Goal: Task Accomplishment & Management: Manage account settings

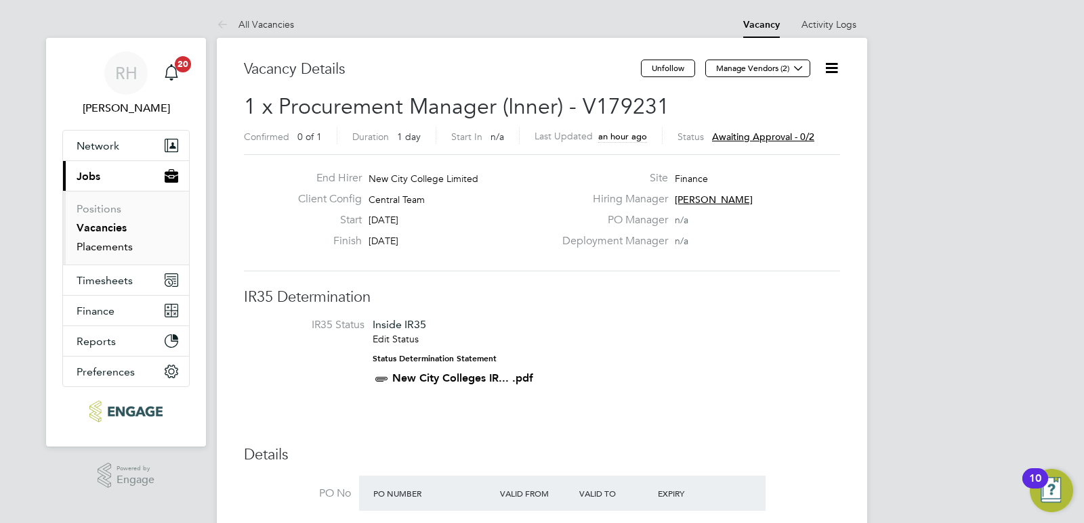
click at [117, 249] on link "Placements" at bounding box center [105, 246] width 56 height 13
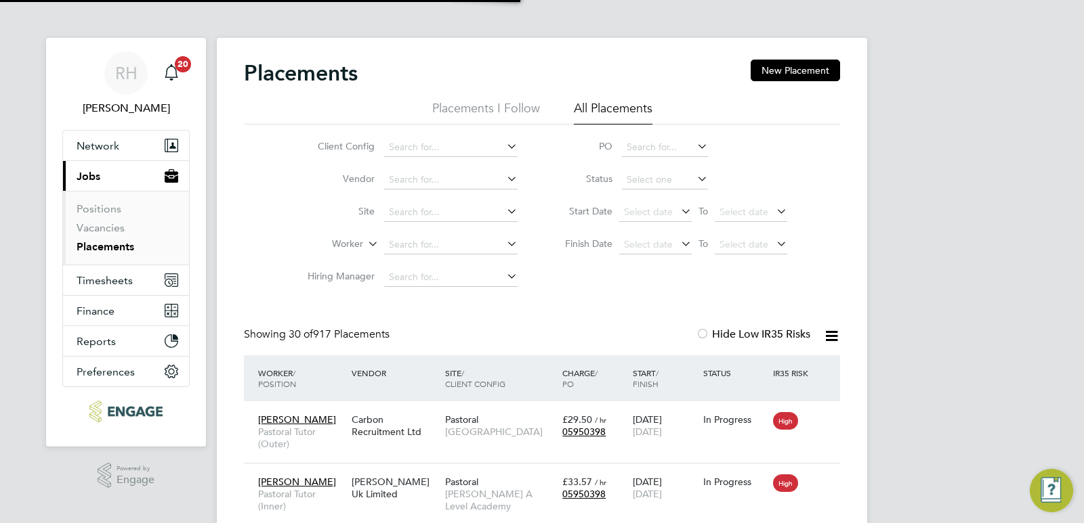
scroll to position [51, 94]
click at [110, 280] on span "Timesheets" at bounding box center [105, 280] width 56 height 13
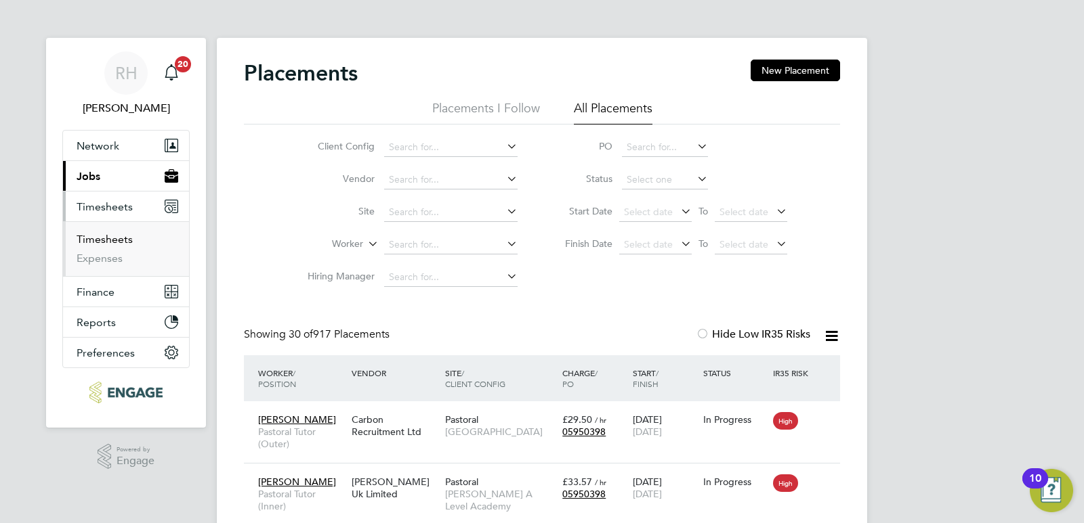
click at [109, 244] on link "Timesheets" at bounding box center [105, 239] width 56 height 13
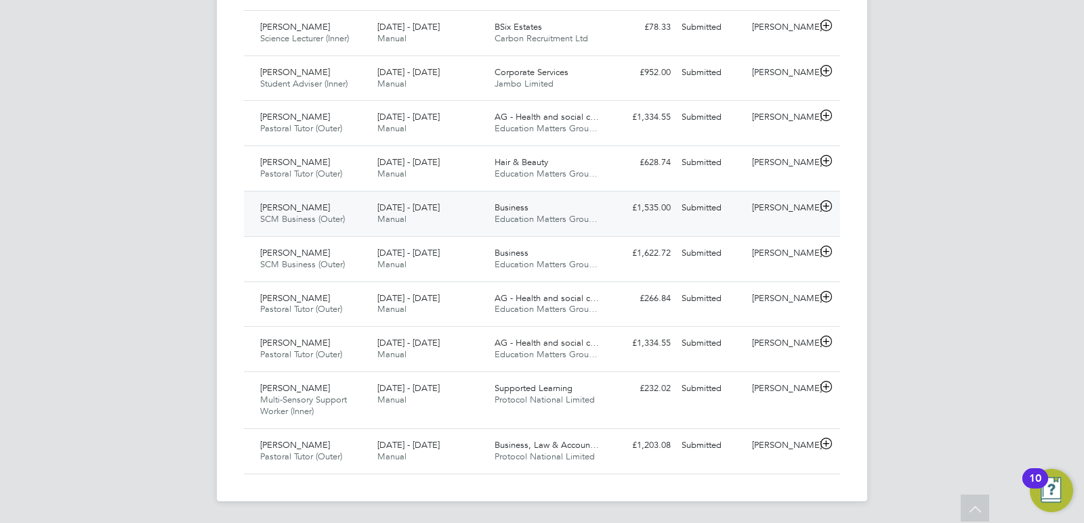
drag, startPoint x: 353, startPoint y: 221, endPoint x: 415, endPoint y: 212, distance: 62.9
click at [415, 212] on div "Julius Ogunlana SCM Business (Outer) 24 Feb - 2 Mar 2025 24 Feb - 2 Mar 2025 Ma…" at bounding box center [542, 213] width 596 height 45
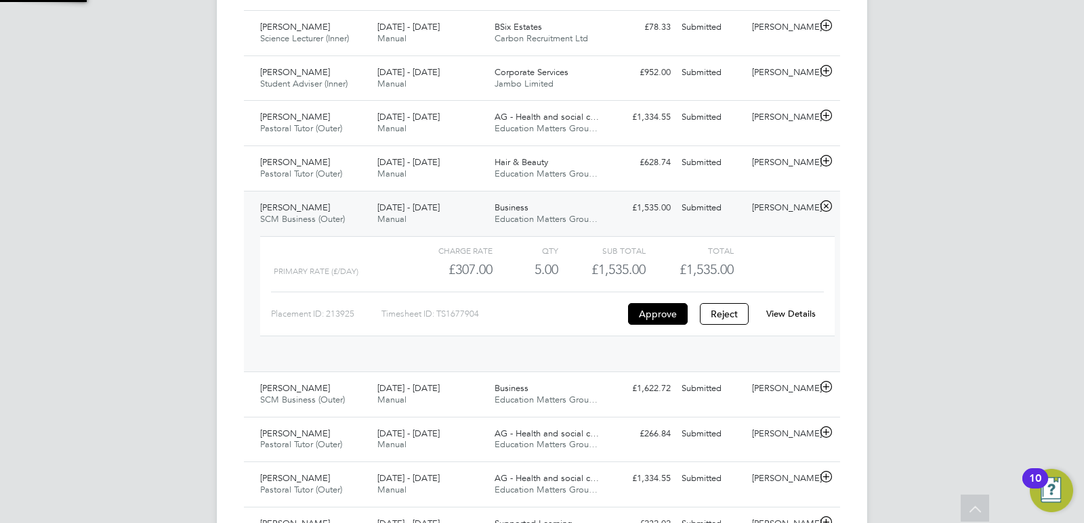
scroll to position [23, 132]
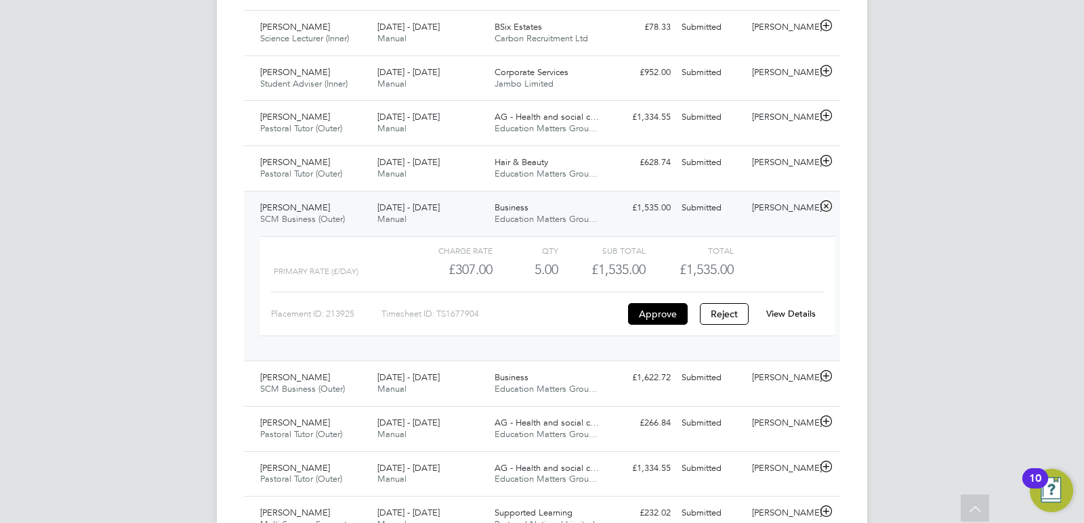
click at [785, 307] on div "View Details" at bounding box center [790, 314] width 66 height 22
click at [788, 307] on div "View Details" at bounding box center [790, 314] width 66 height 22
click at [787, 316] on link "View Details" at bounding box center [790, 314] width 49 height 12
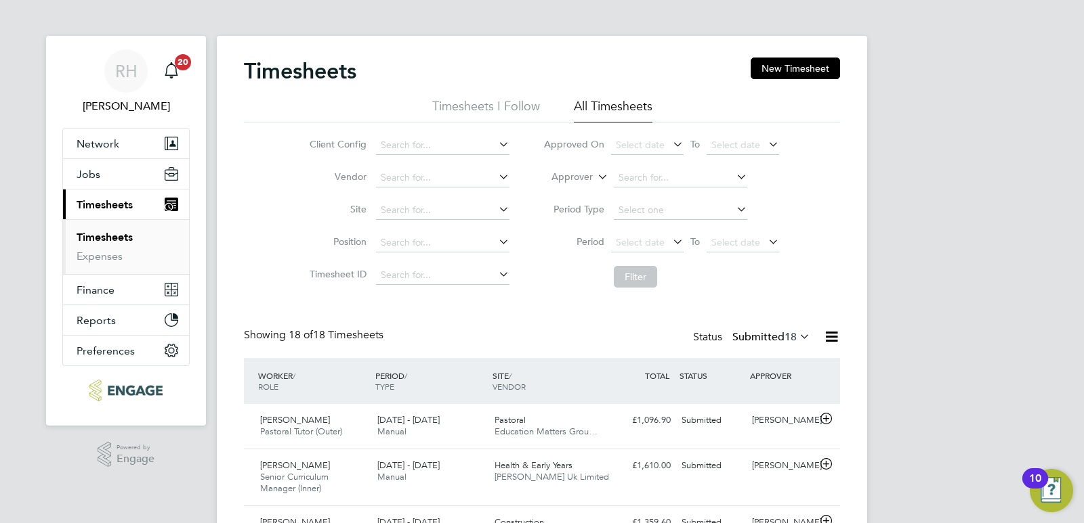
scroll to position [0, 0]
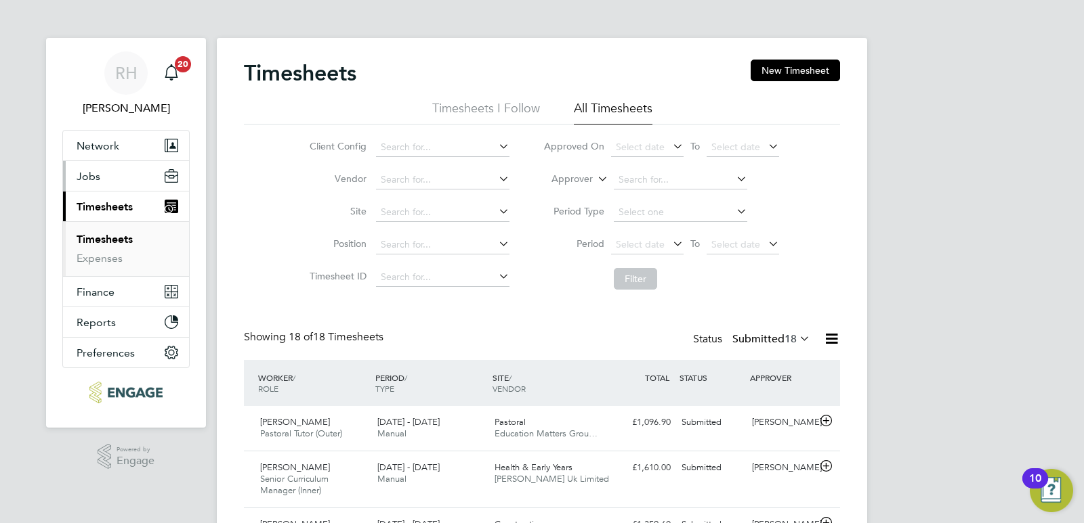
click at [101, 183] on button "Jobs" at bounding box center [126, 176] width 126 height 30
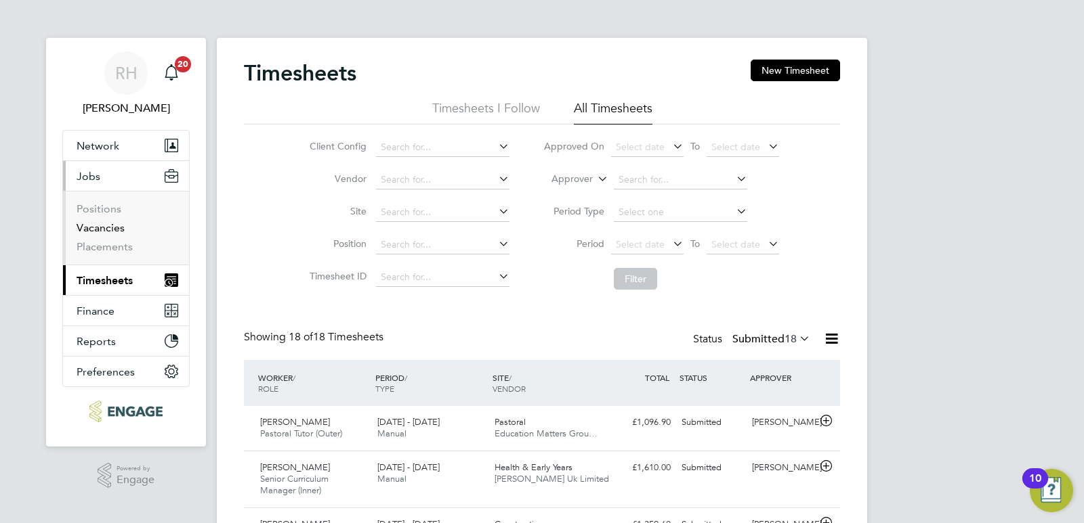
click at [100, 227] on link "Vacancies" at bounding box center [101, 227] width 48 height 13
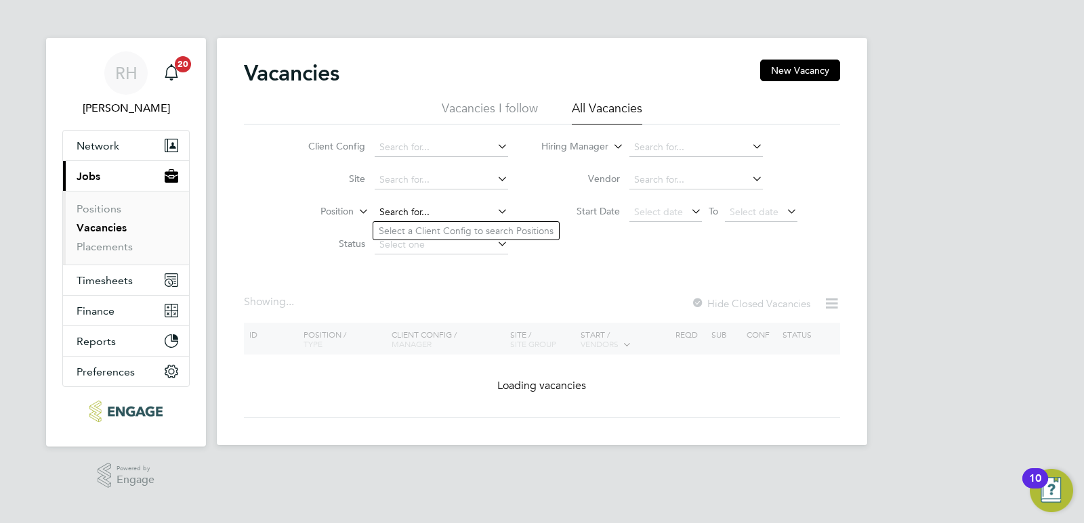
click at [420, 219] on input at bounding box center [440, 212] width 133 height 19
click at [278, 244] on li "Status" at bounding box center [397, 245] width 255 height 33
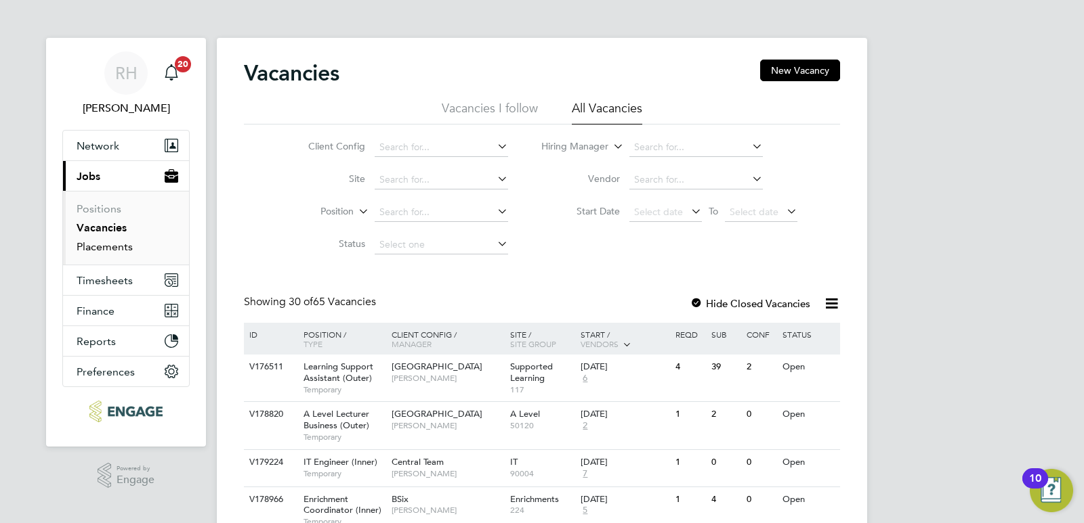
click at [116, 249] on link "Placements" at bounding box center [105, 246] width 56 height 13
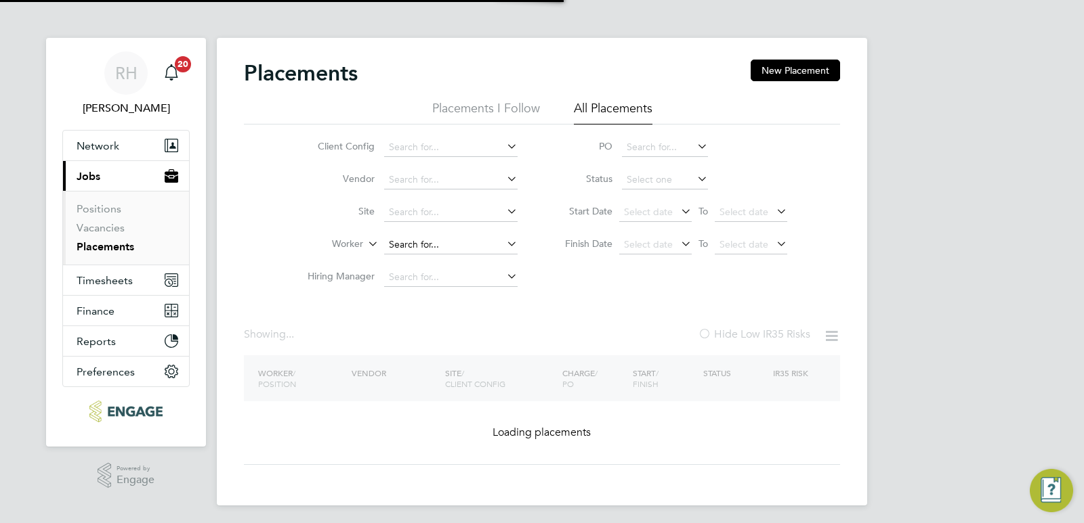
click at [432, 248] on input at bounding box center [450, 245] width 133 height 19
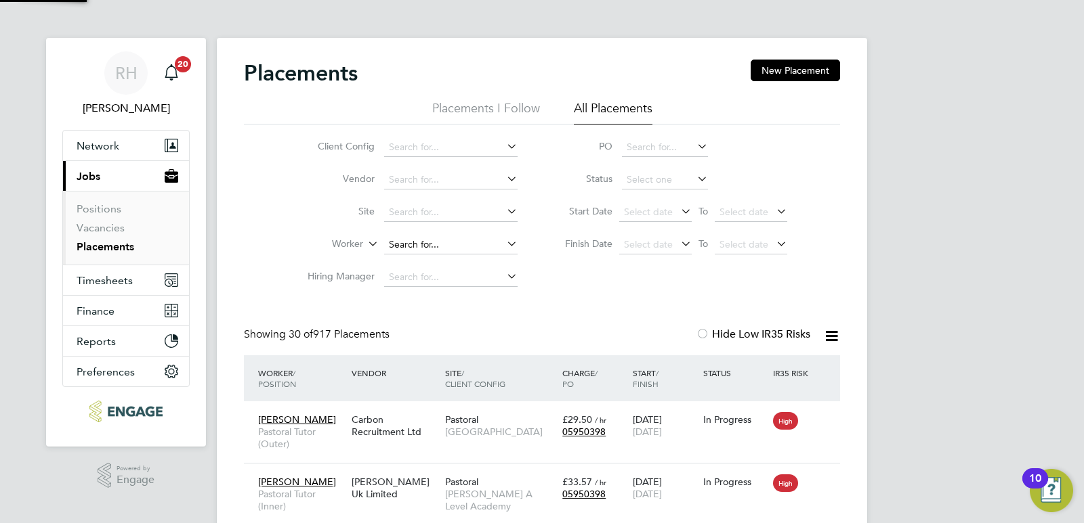
scroll to position [51, 94]
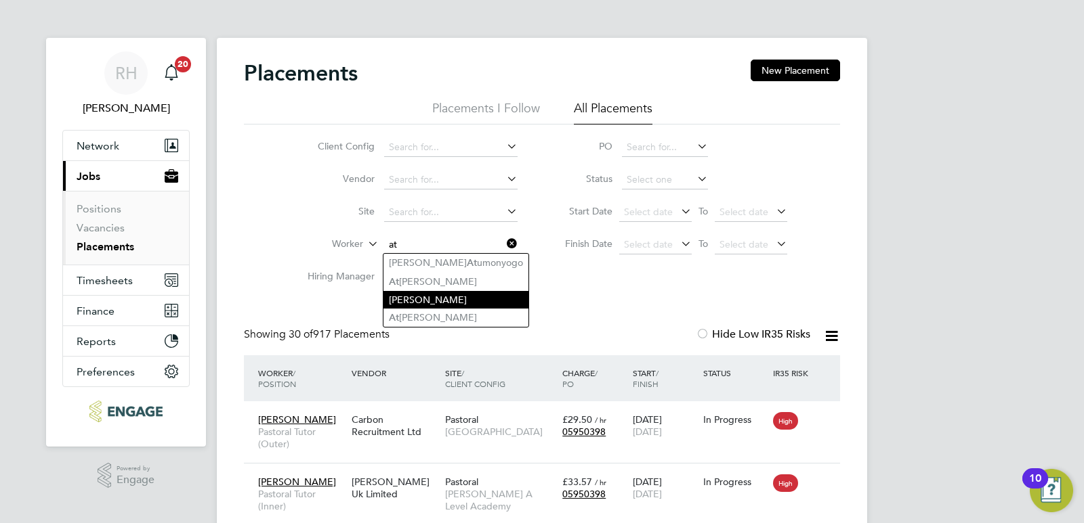
click at [432, 304] on li "Thanos Tsanaktsis" at bounding box center [455, 300] width 145 height 18
type input "Thanos Tsanaktsis"
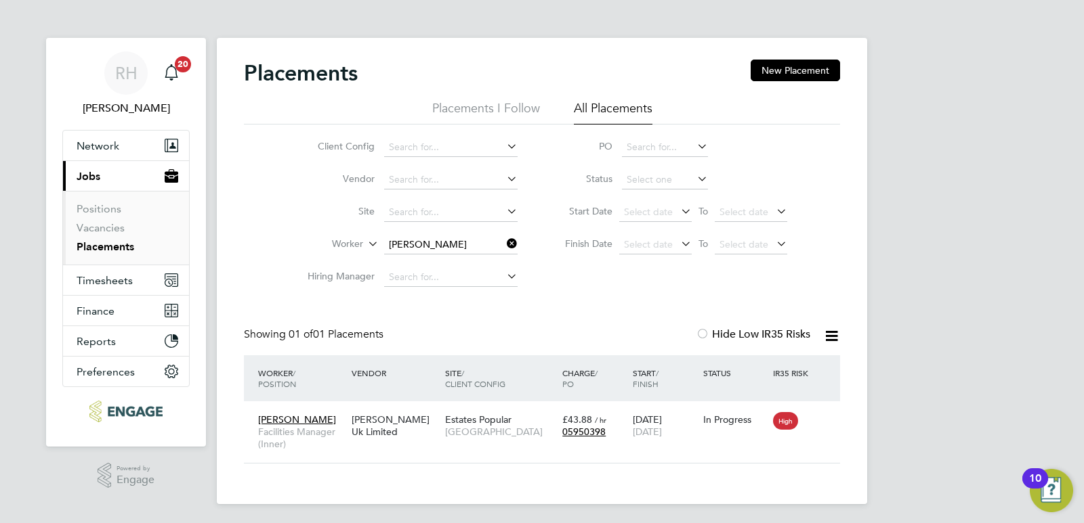
click at [504, 241] on icon at bounding box center [504, 243] width 0 height 19
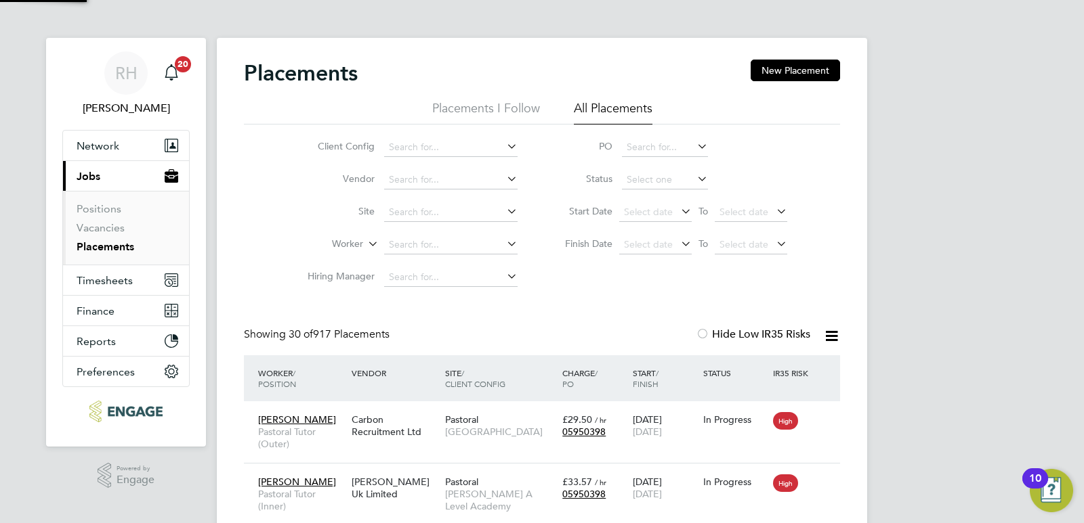
scroll to position [39, 118]
click at [484, 242] on input at bounding box center [450, 245] width 133 height 19
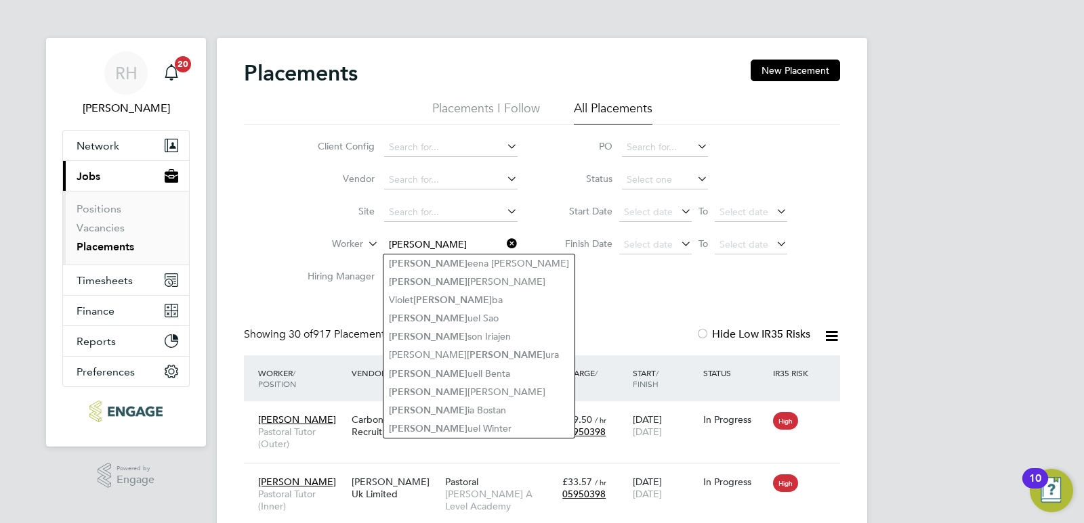
click at [434, 247] on input "sam" at bounding box center [450, 245] width 133 height 19
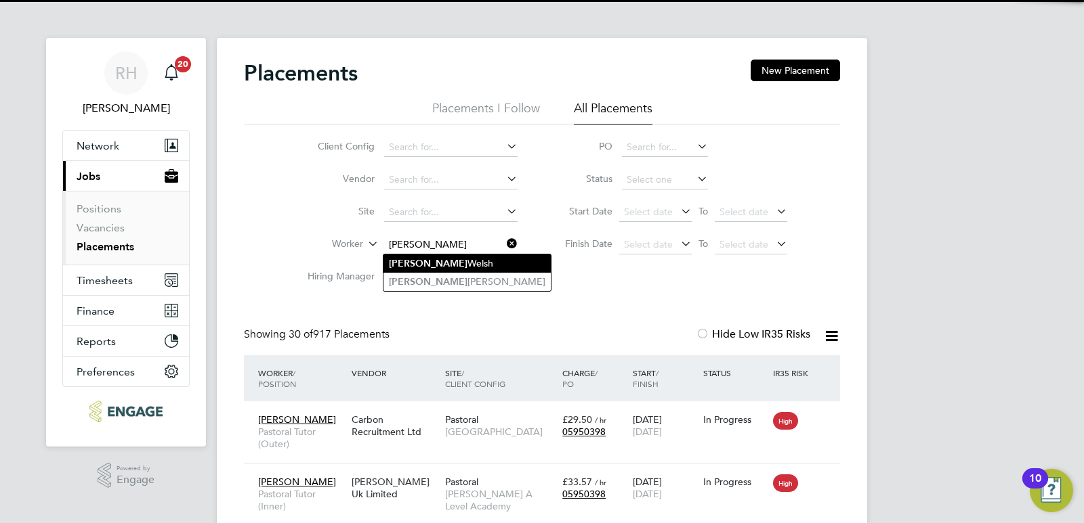
click at [434, 258] on li "Samantha Welsh" at bounding box center [466, 264] width 167 height 18
type input "Samantha Welsh"
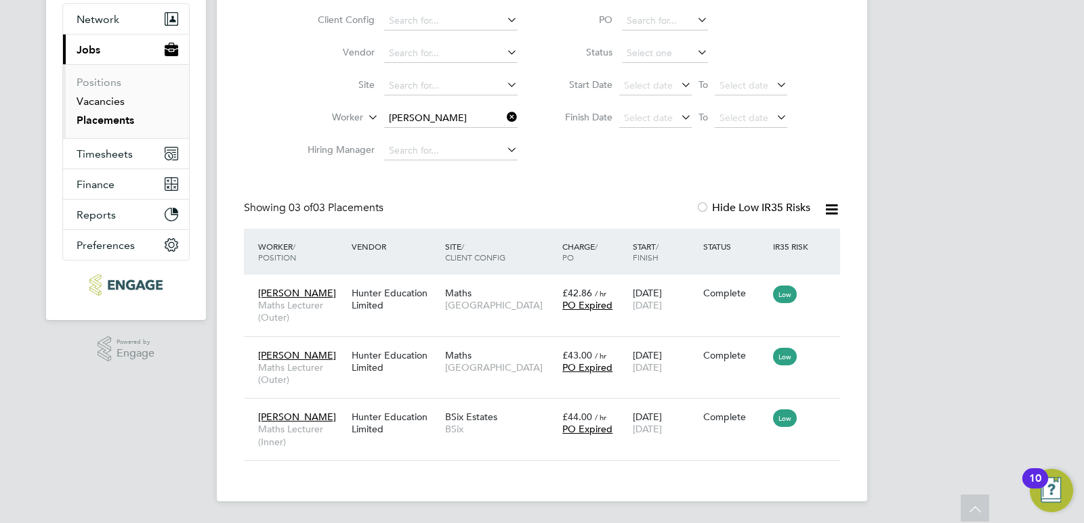
click at [102, 97] on link "Vacancies" at bounding box center [101, 101] width 48 height 13
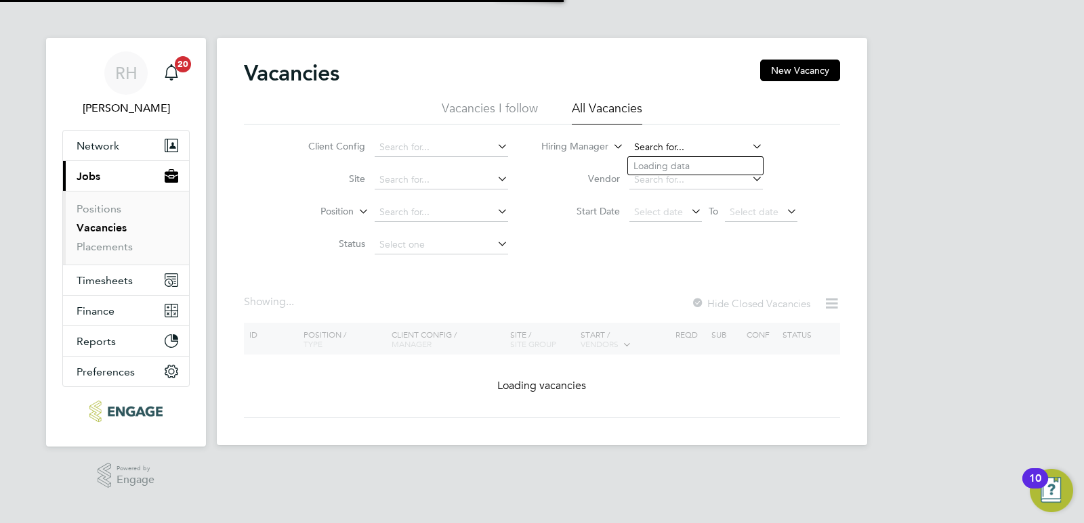
click at [668, 145] on input at bounding box center [695, 147] width 133 height 19
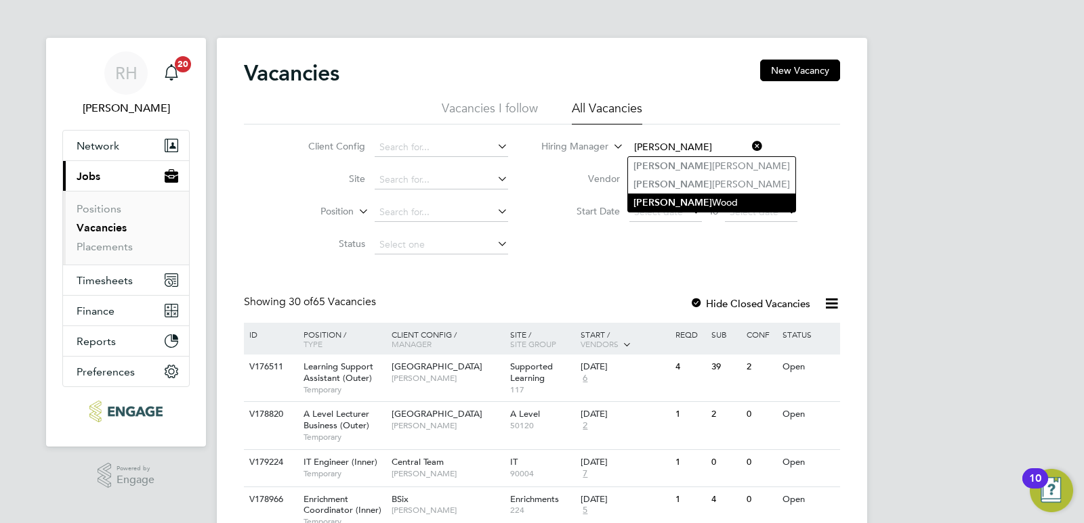
click at [654, 197] on b "Emma" at bounding box center [672, 203] width 79 height 12
type input "Emma Wood"
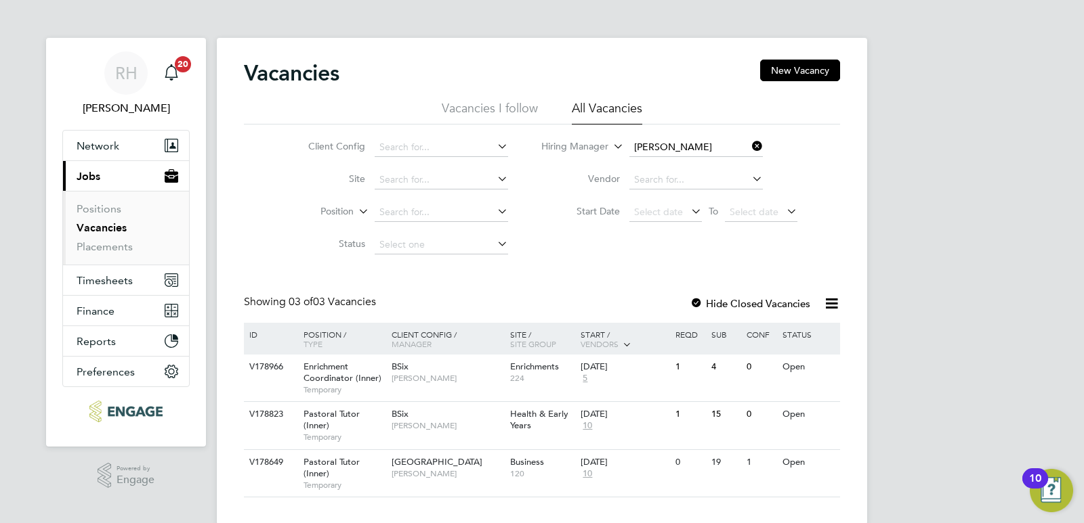
click at [749, 141] on icon at bounding box center [749, 146] width 0 height 19
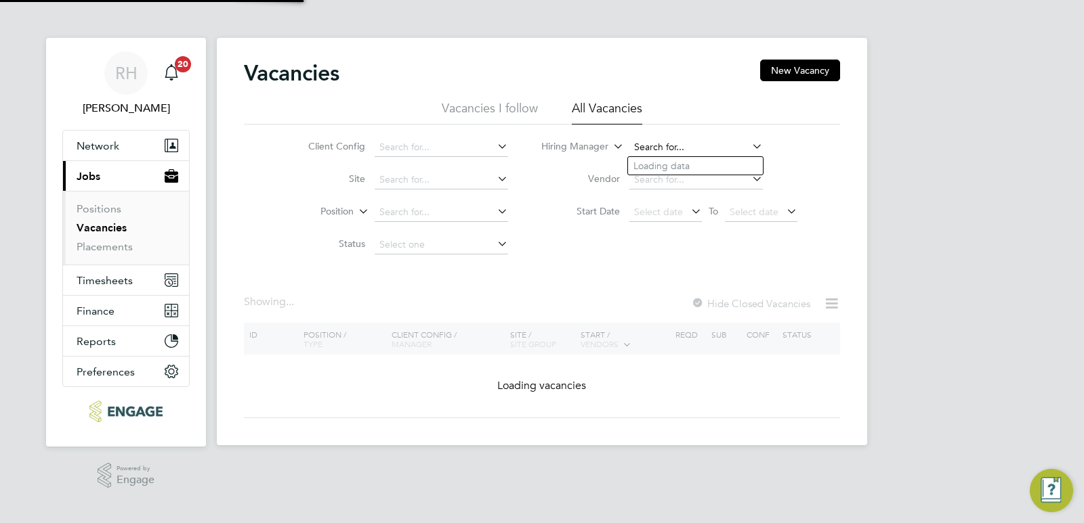
click at [710, 150] on input at bounding box center [695, 147] width 133 height 19
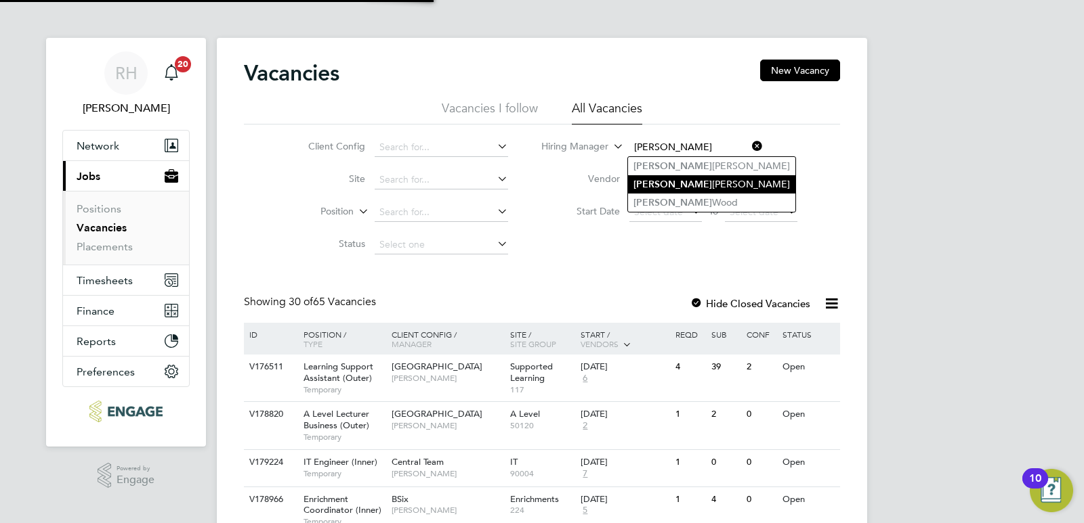
click at [691, 181] on li "Emma James" at bounding box center [711, 184] width 167 height 18
type input "Emma James"
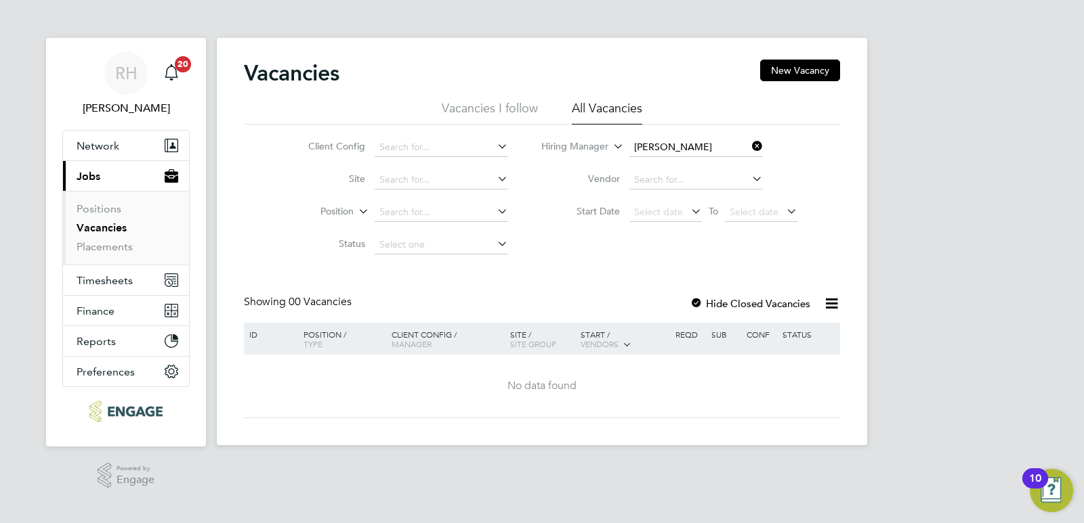
click at [698, 305] on div at bounding box center [696, 305] width 14 height 14
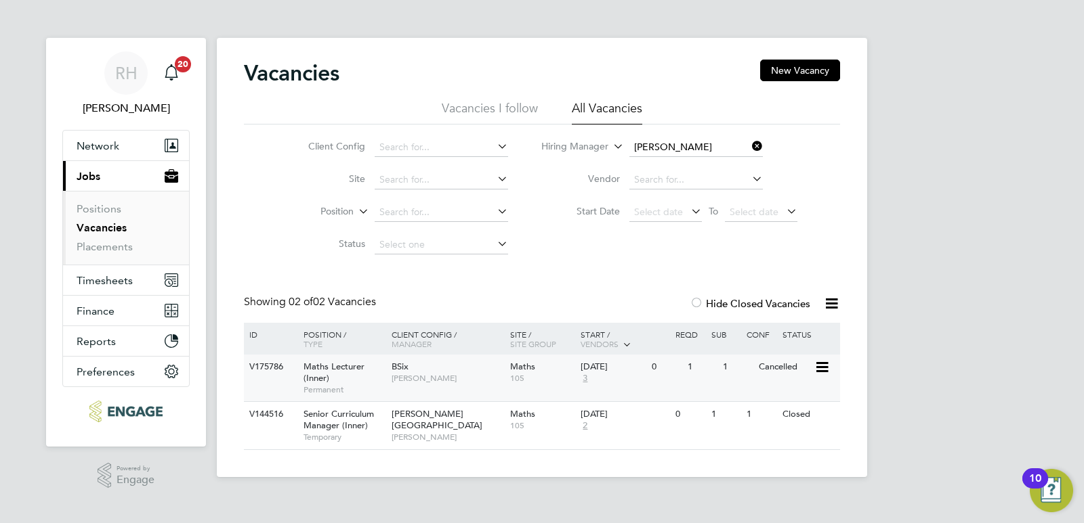
click at [398, 384] on div "BSix Emma James" at bounding box center [447, 372] width 119 height 35
click at [749, 147] on icon at bounding box center [749, 146] width 0 height 19
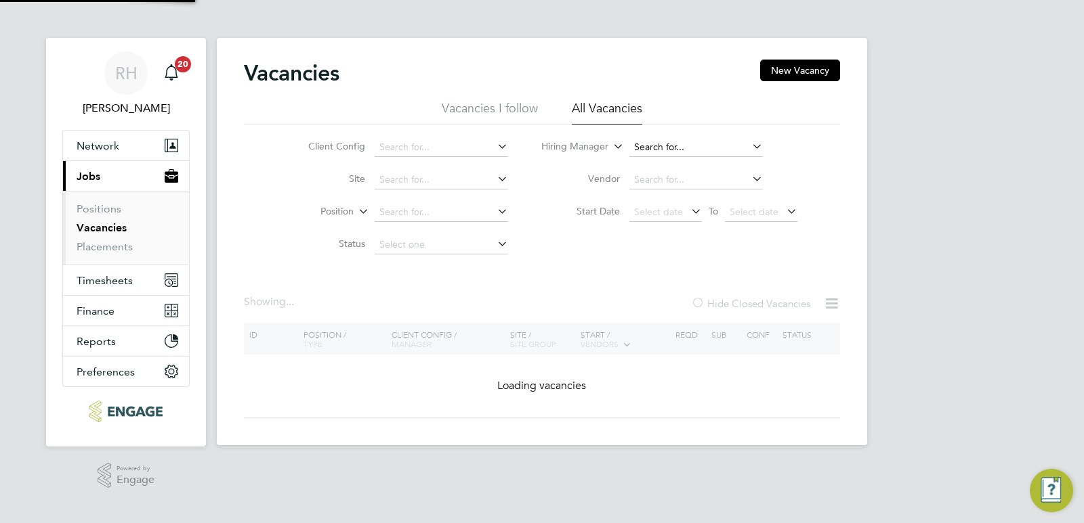
click at [696, 148] on input at bounding box center [695, 147] width 133 height 19
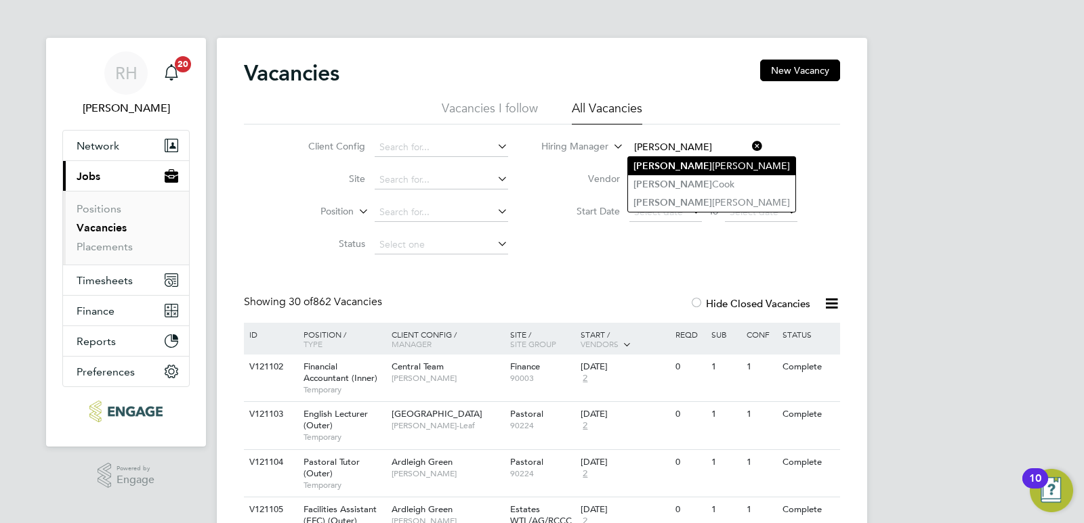
click at [698, 169] on li "Rachel Johnson" at bounding box center [711, 166] width 167 height 18
type input "Rachel Johnson"
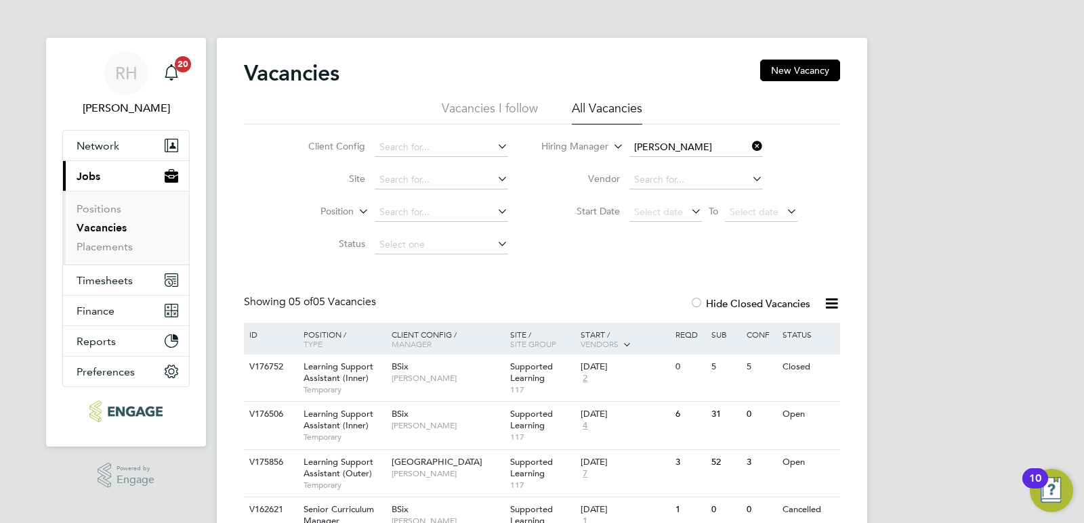
click at [749, 146] on icon at bounding box center [749, 146] width 0 height 19
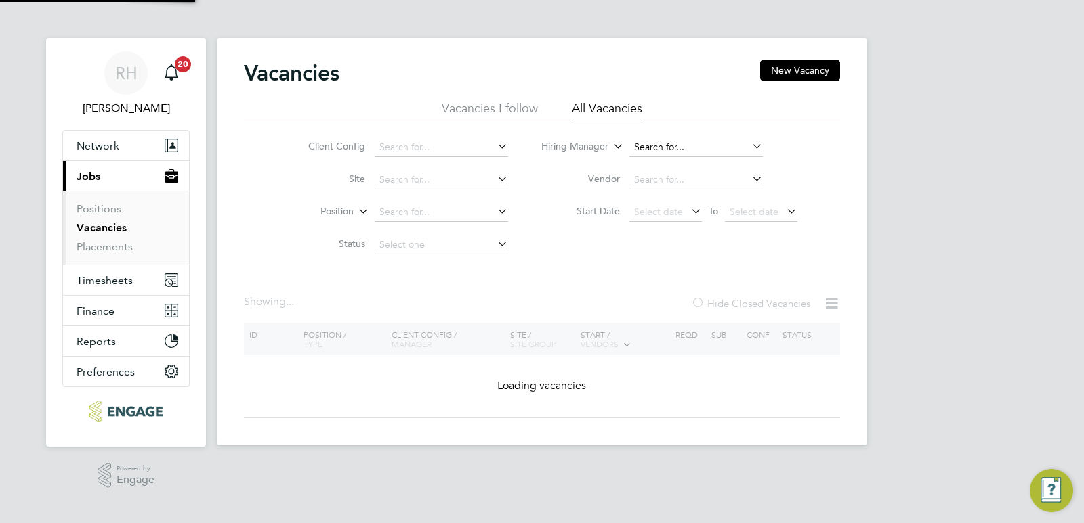
click at [720, 154] on input at bounding box center [695, 147] width 133 height 19
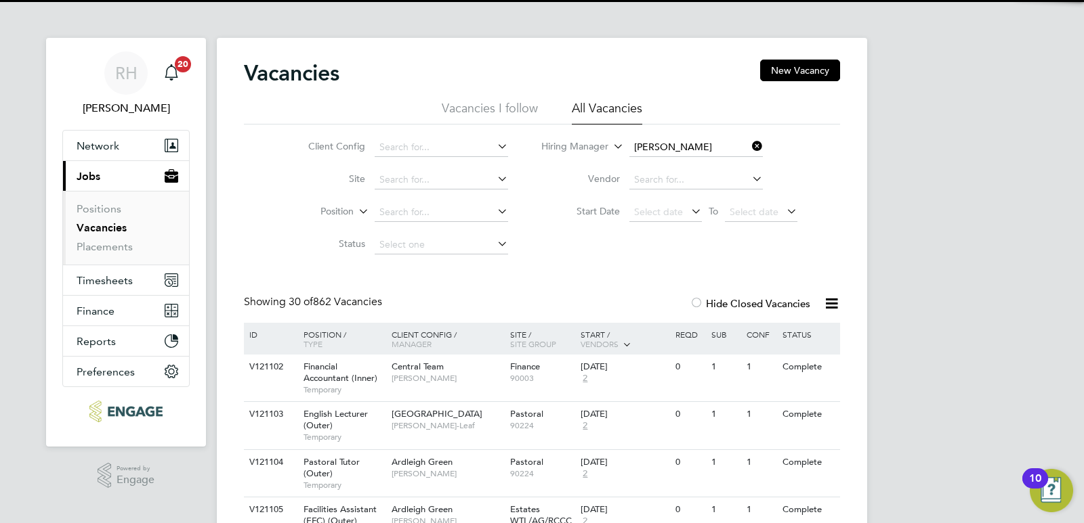
click at [695, 183] on li "Rachel Cook" at bounding box center [711, 184] width 167 height 18
type input "Rachel Cook"
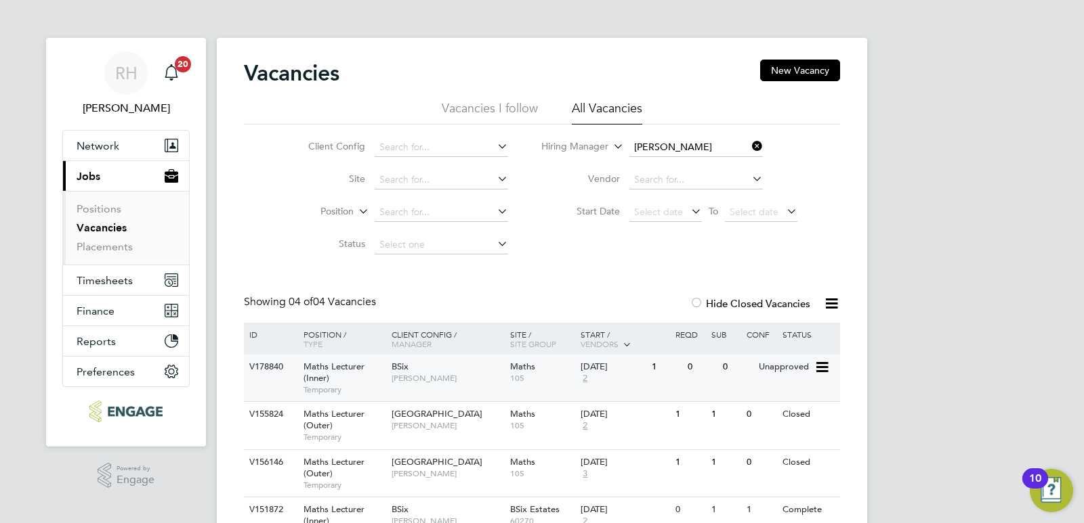
click at [444, 364] on div "BSix Rachel Cook" at bounding box center [447, 372] width 119 height 35
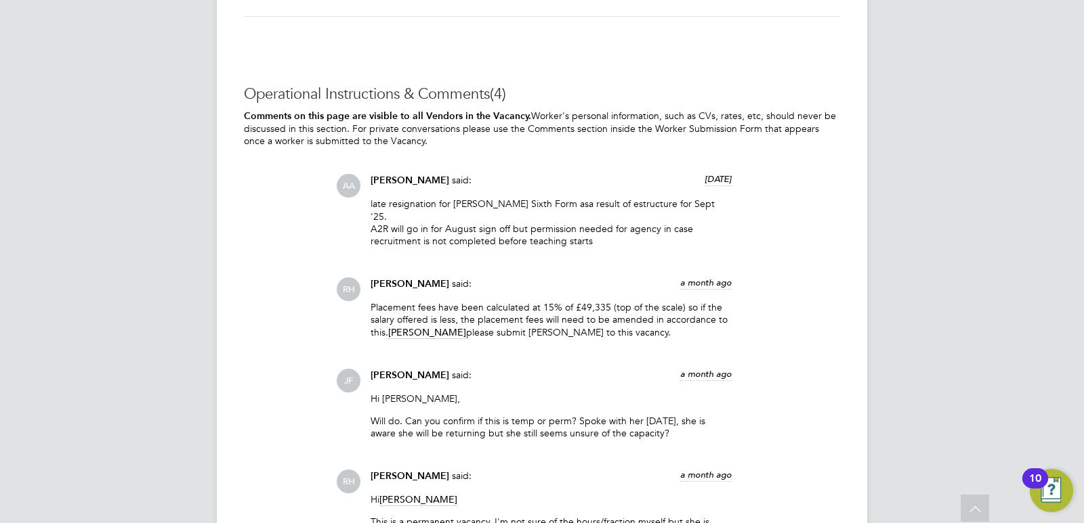
scroll to position [1681, 0]
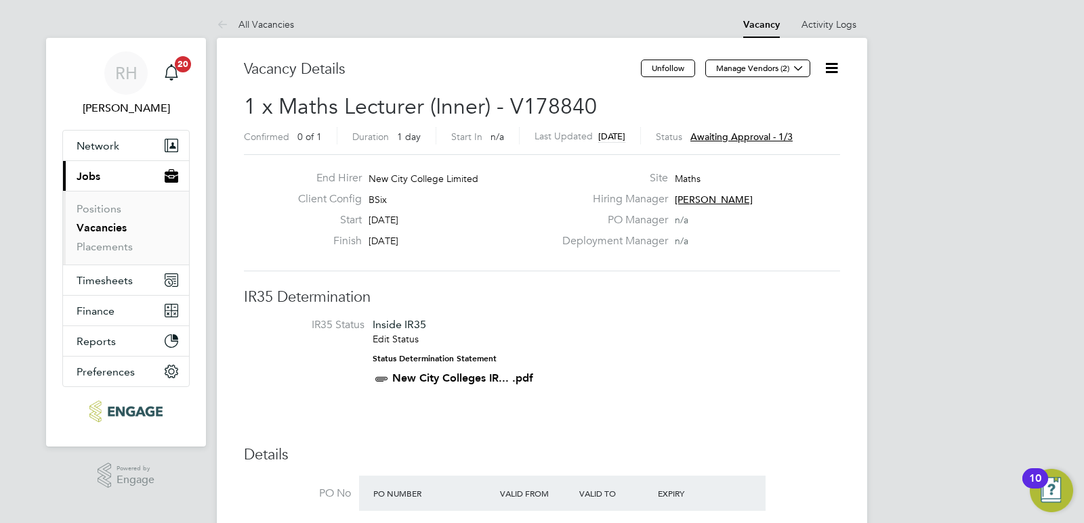
click at [830, 65] on icon at bounding box center [831, 68] width 17 height 17
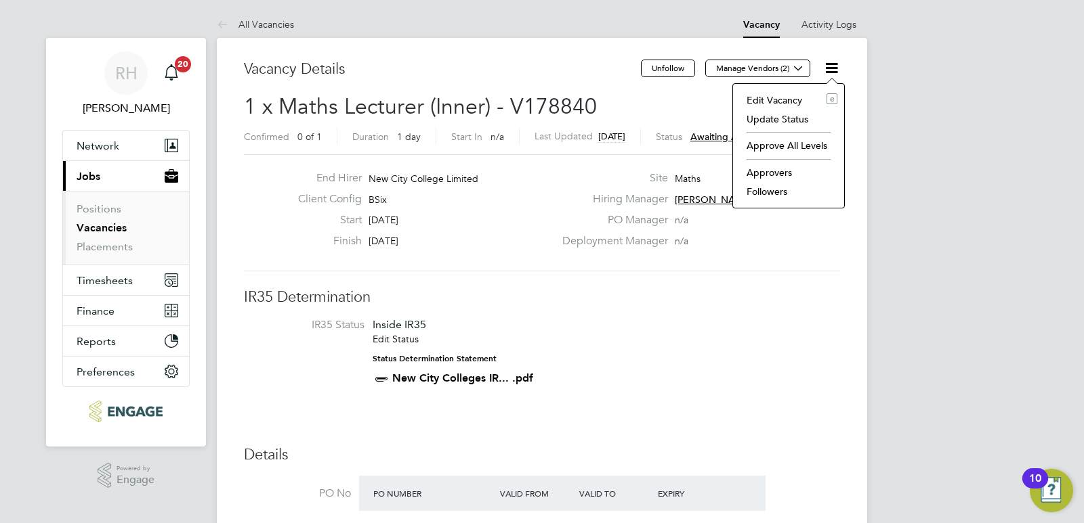
click at [760, 177] on li "Approvers" at bounding box center [789, 172] width 98 height 19
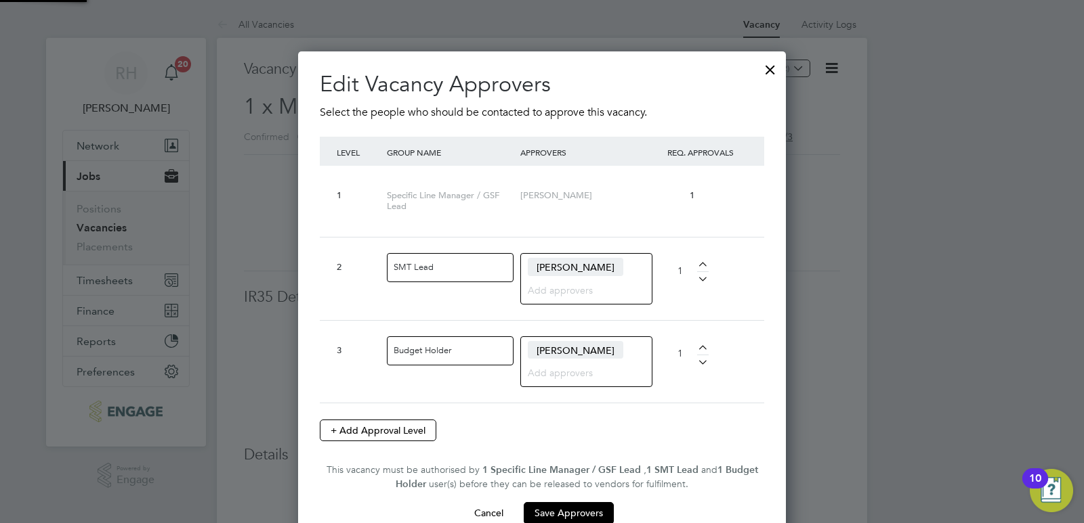
scroll to position [513, 488]
click at [772, 68] on div at bounding box center [770, 66] width 24 height 24
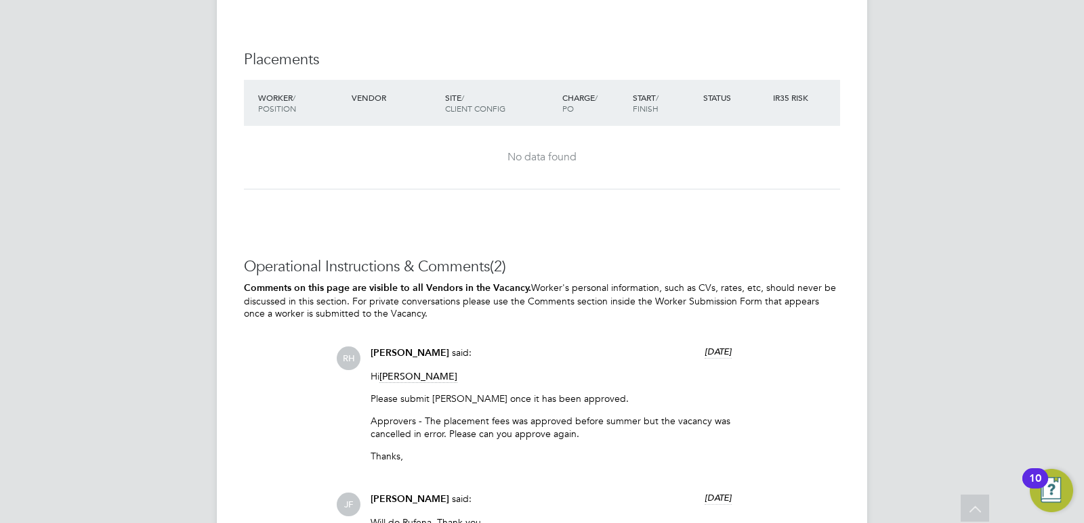
scroll to position [3047, 0]
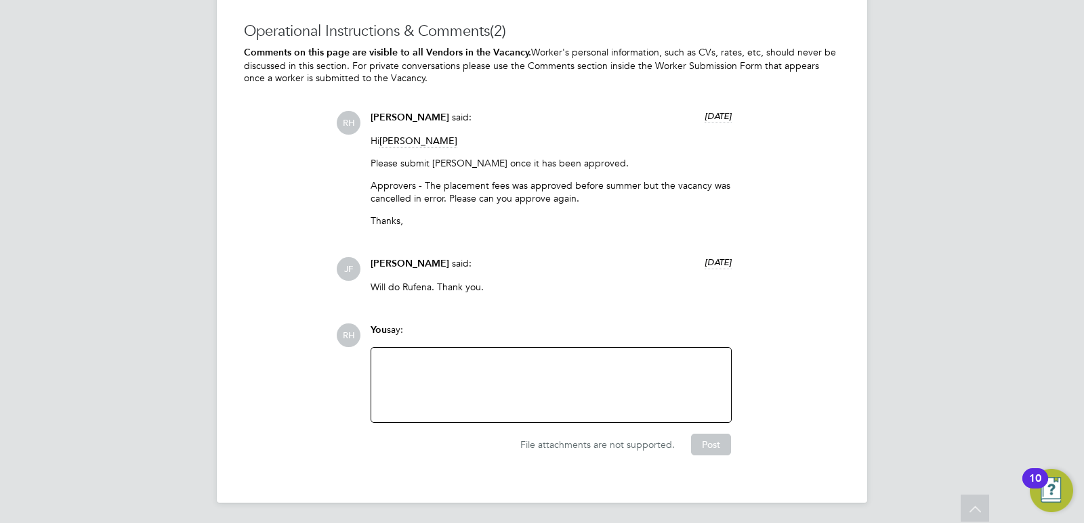
click at [433, 394] on div at bounding box center [550, 385] width 343 height 58
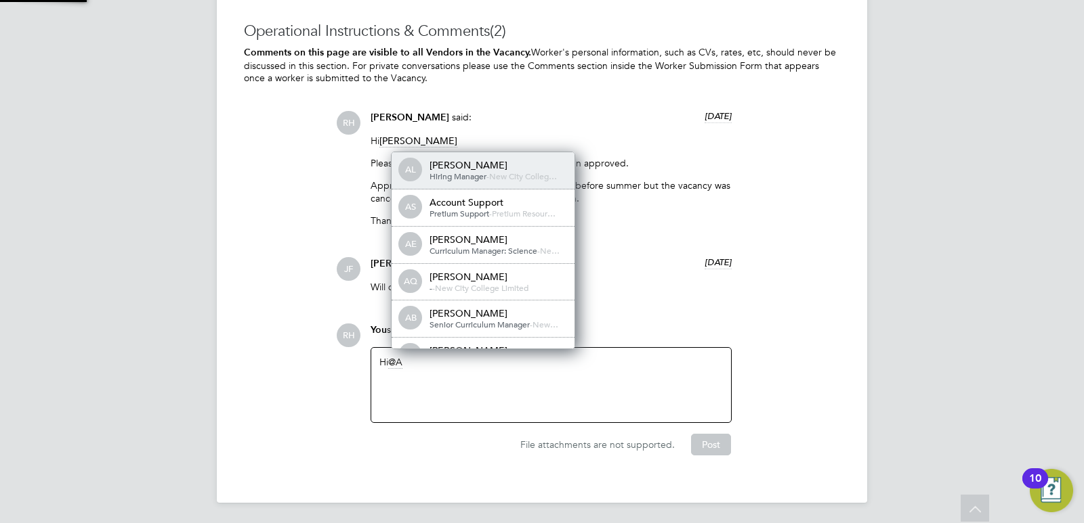
scroll to position [0, 0]
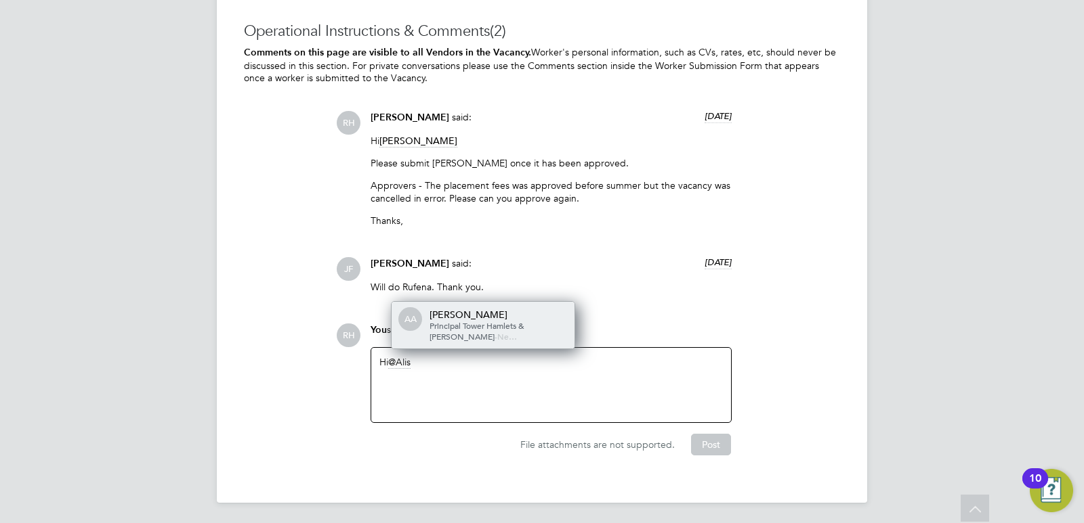
click at [465, 326] on span "Principal Tower Hamlets & Hackney" at bounding box center [476, 331] width 95 height 22
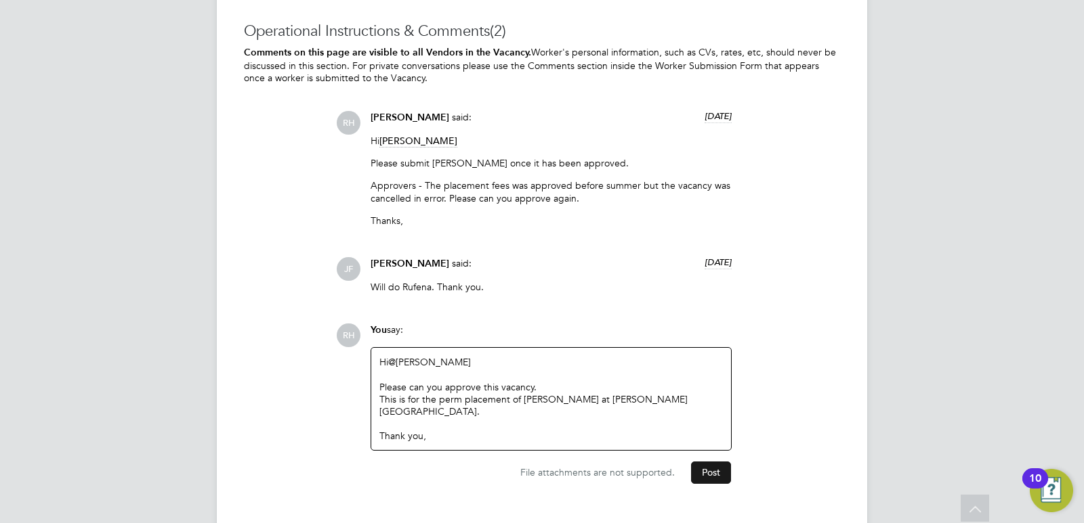
click at [708, 472] on button "Post" at bounding box center [711, 473] width 40 height 22
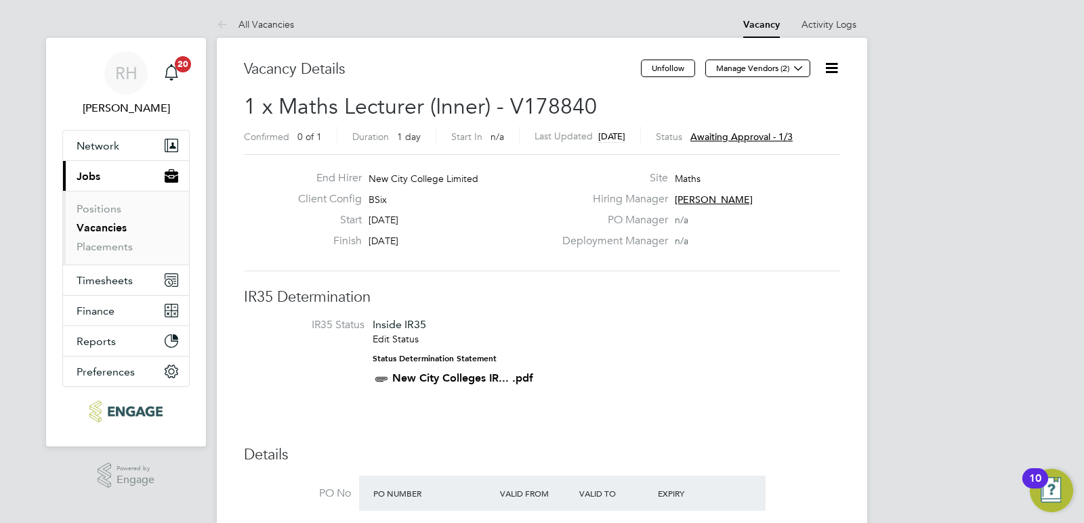
click at [96, 225] on link "Vacancies" at bounding box center [102, 227] width 50 height 13
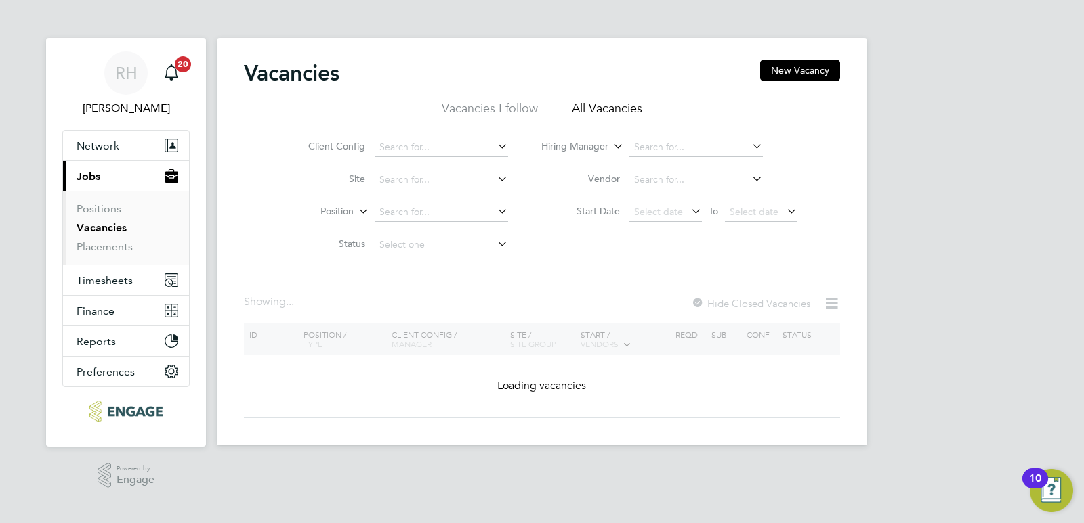
click at [664, 137] on li "Hiring Manager" at bounding box center [669, 147] width 289 height 33
click at [652, 152] on input at bounding box center [695, 147] width 133 height 19
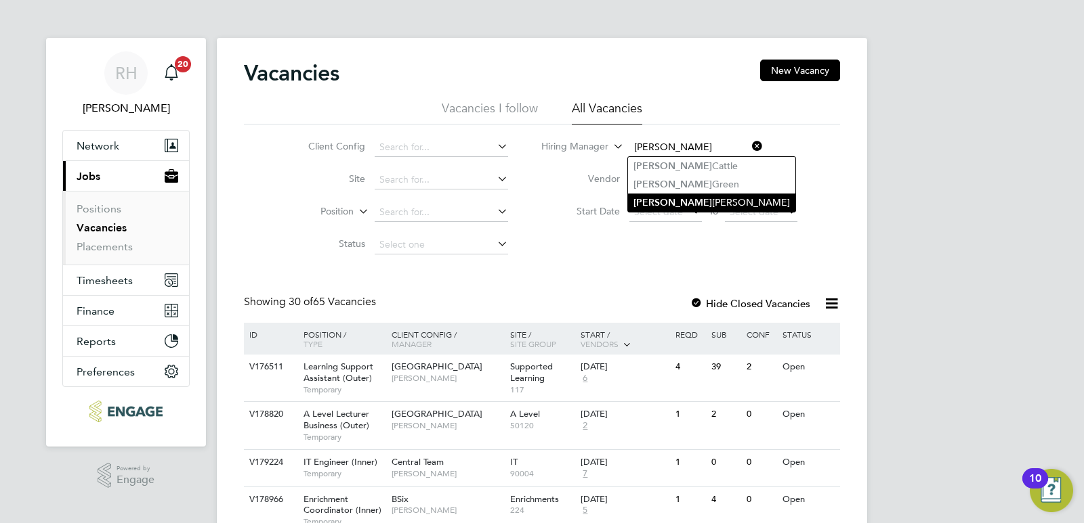
click at [669, 194] on li "Kerry Baker" at bounding box center [711, 203] width 167 height 18
type input "Kerry Baker"
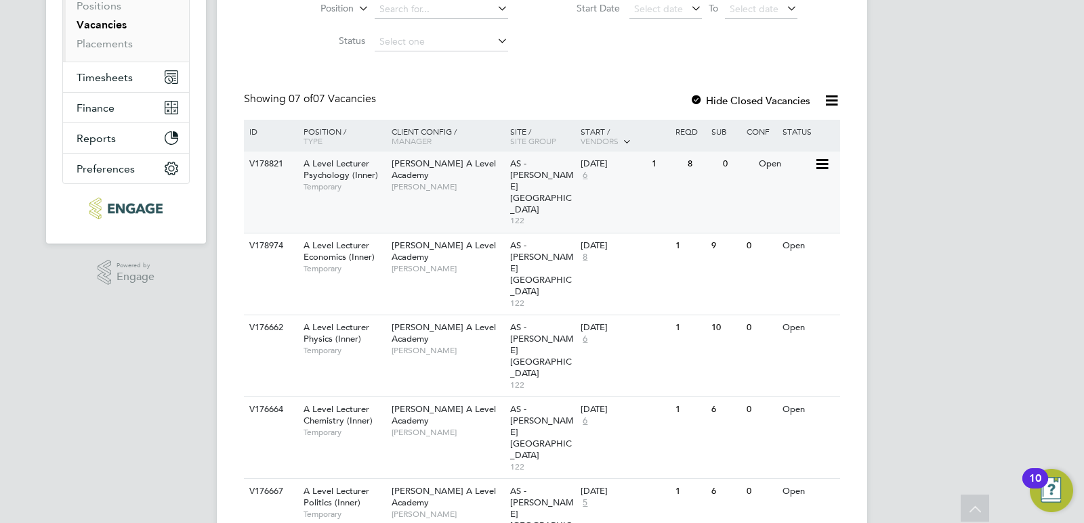
scroll to position [214, 0]
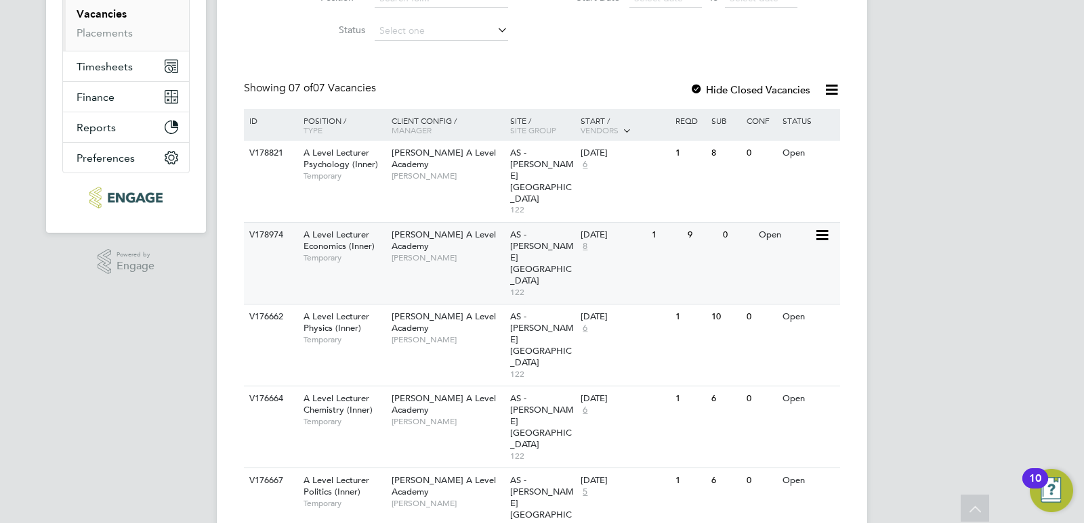
click at [344, 229] on span "A Level Lecturer Economics (Inner)" at bounding box center [338, 240] width 71 height 23
click at [325, 475] on span "A Level Lecturer Politics (Inner)" at bounding box center [336, 486] width 66 height 23
click at [330, 393] on span "A Level Lecturer Chemistry (Inner)" at bounding box center [337, 404] width 69 height 23
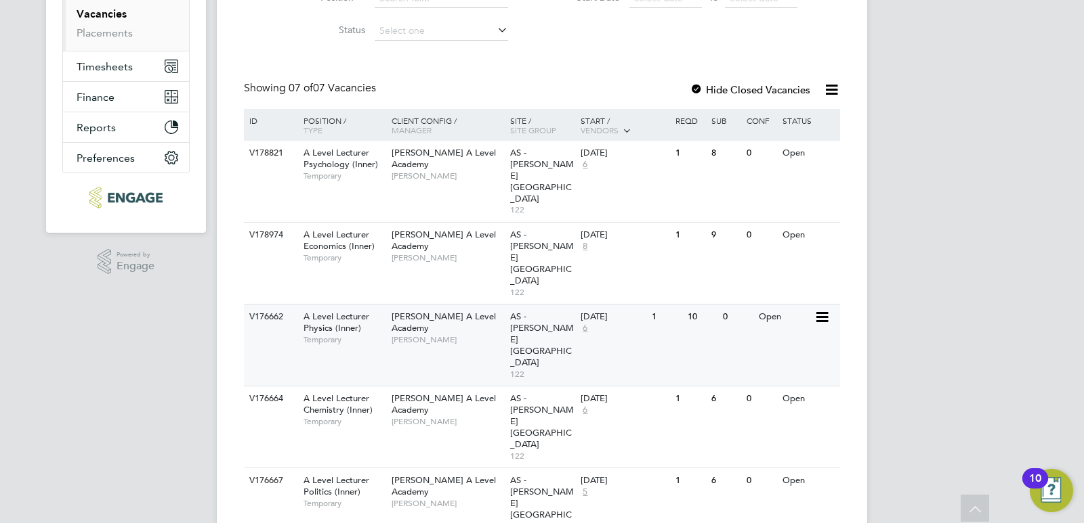
click at [330, 335] on span "Temporary" at bounding box center [343, 340] width 81 height 11
click at [345, 229] on span "A Level Lecturer Economics (Inner)" at bounding box center [338, 240] width 71 height 23
click at [351, 161] on span "A Level Lecturer Psychology (Inner)" at bounding box center [340, 158] width 74 height 23
drag, startPoint x: 244, startPoint y: 81, endPoint x: 841, endPoint y: 372, distance: 664.2
click at [841, 372] on div "Vacancies New Vacancy Vacancies I follow All Vacancies Client Config Site Posit…" at bounding box center [542, 283] width 650 height 918
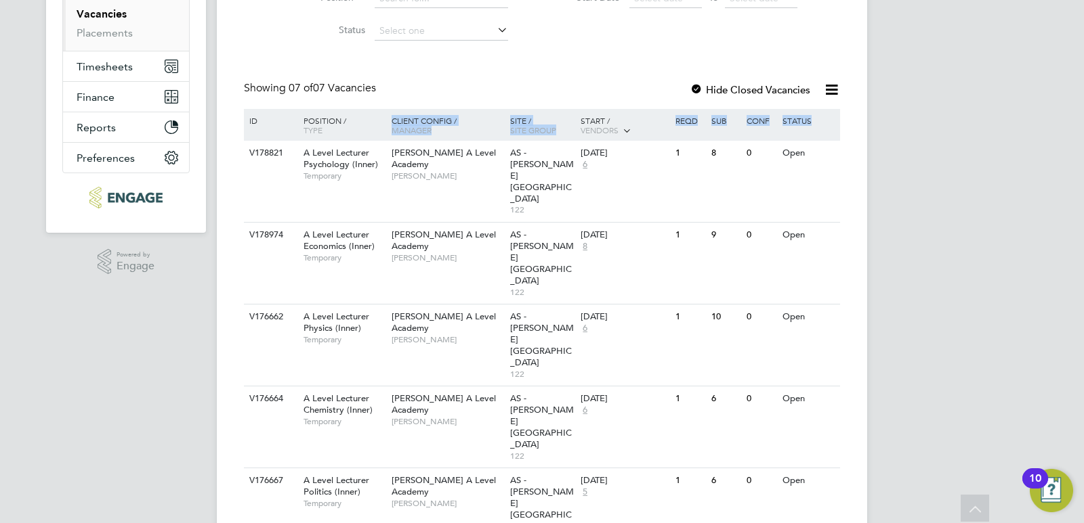
click at [935, 409] on div "RH Rufena Haque Notifications 20 Applications: Network Team Members Businesses …" at bounding box center [542, 274] width 1084 height 977
click at [998, 263] on div "RH Rufena Haque Notifications 20 Applications: Network Team Members Businesses …" at bounding box center [542, 274] width 1084 height 977
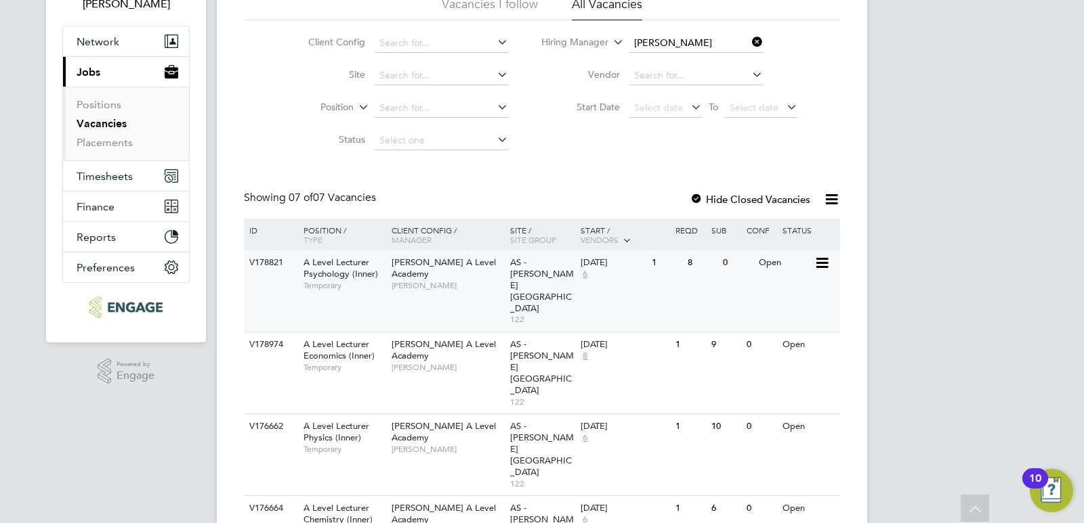
scroll to position [0, 0]
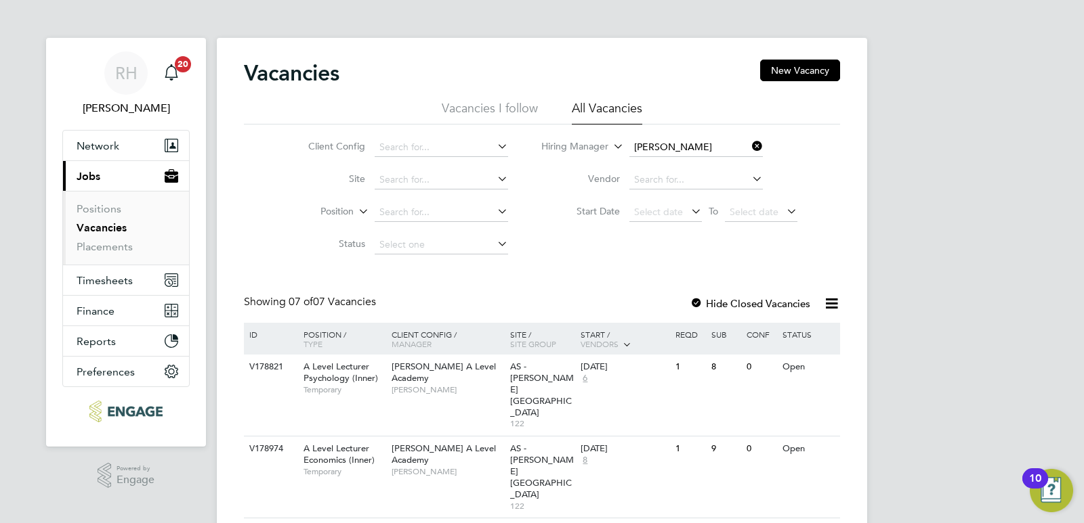
click at [749, 141] on icon at bounding box center [749, 146] width 0 height 19
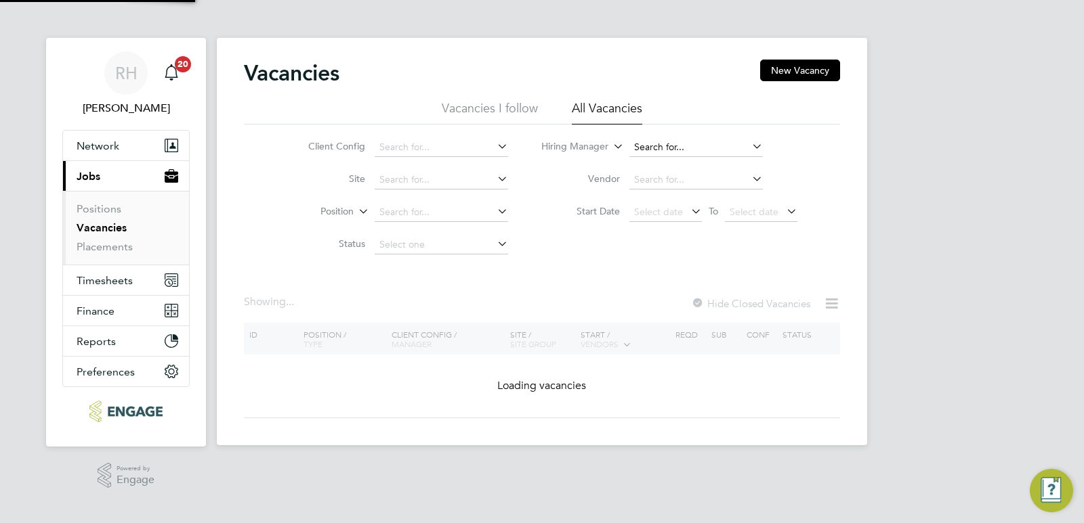
click at [676, 154] on input at bounding box center [695, 147] width 133 height 19
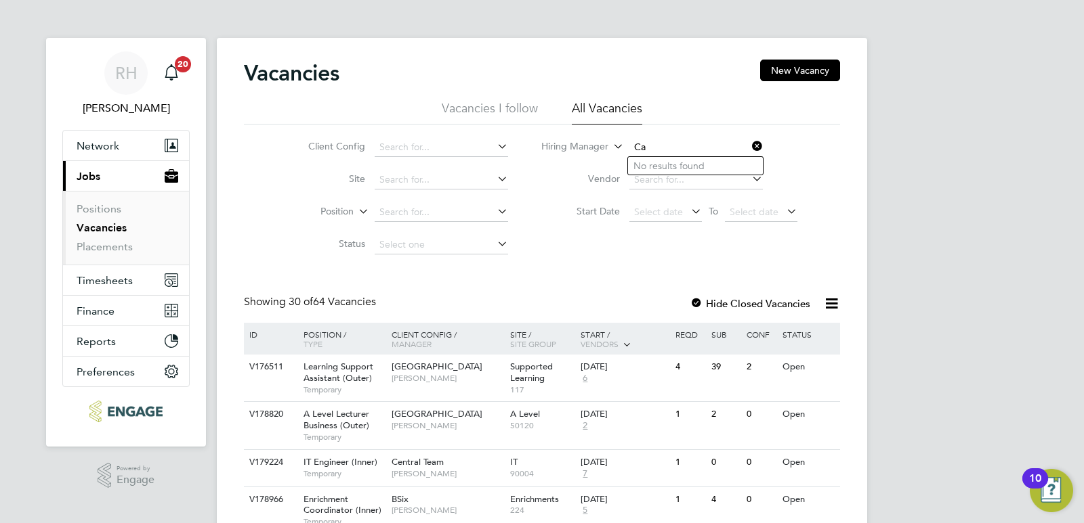
type input "C"
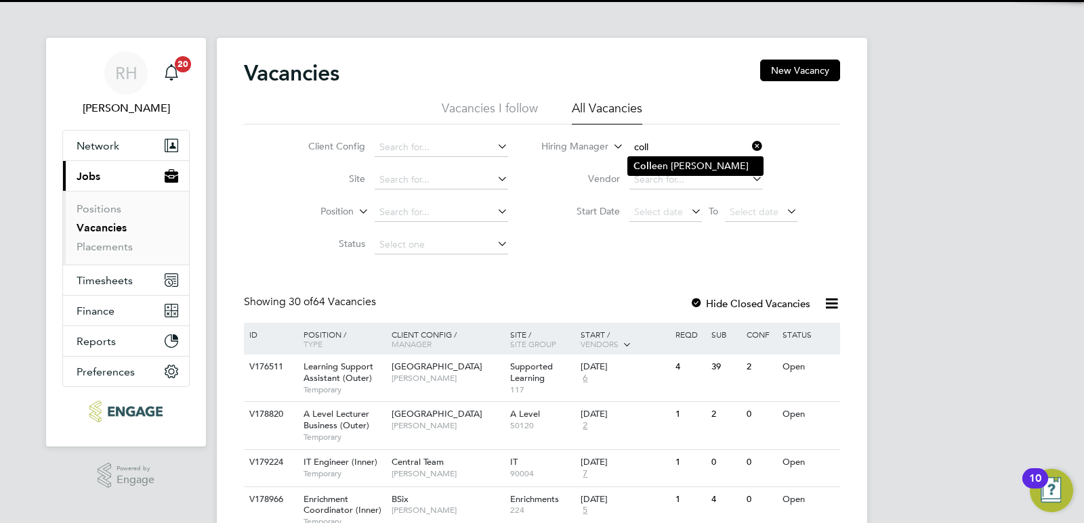
click at [676, 160] on li "Coll een Marshall" at bounding box center [695, 166] width 135 height 18
type input "Colleen Marshall"
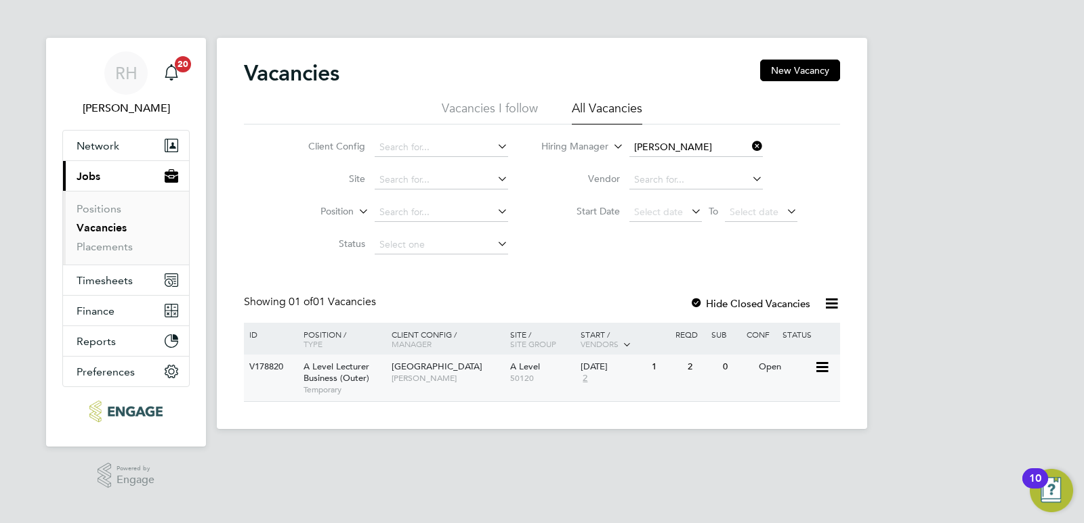
click at [310, 377] on span "A Level Lecturer Business (Outer)" at bounding box center [336, 372] width 66 height 23
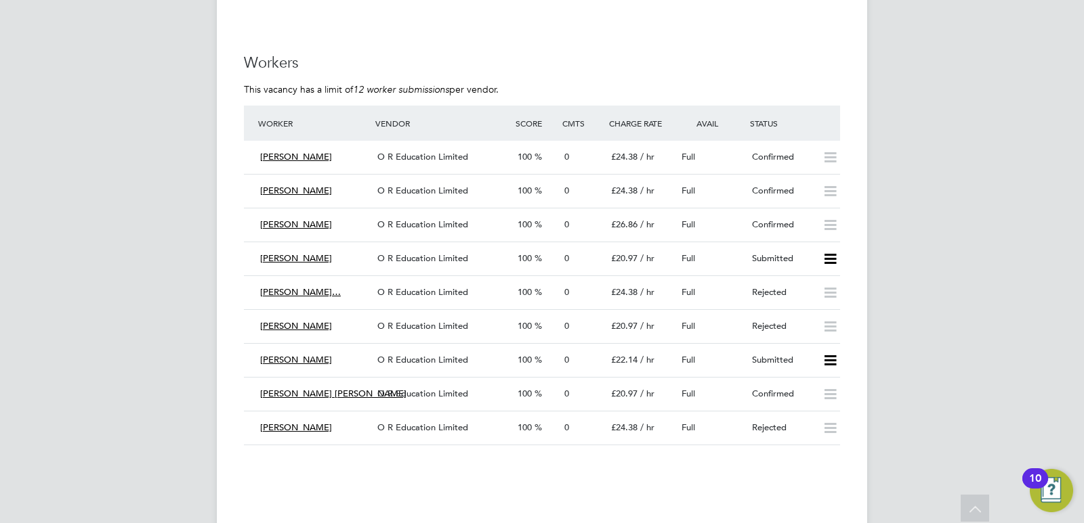
click at [468, 219] on div "O R Education Limited" at bounding box center [442, 225] width 140 height 22
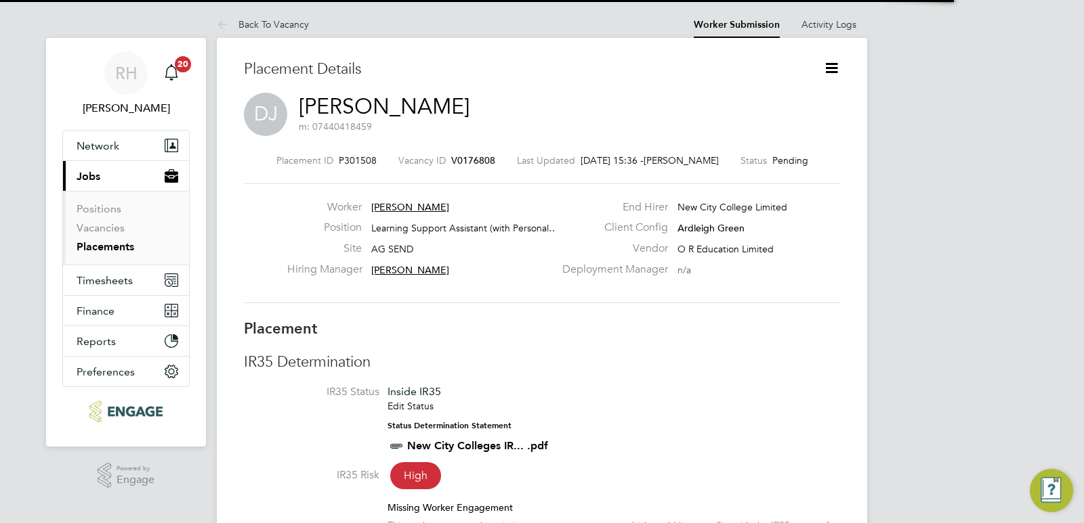
scroll to position [7, 7]
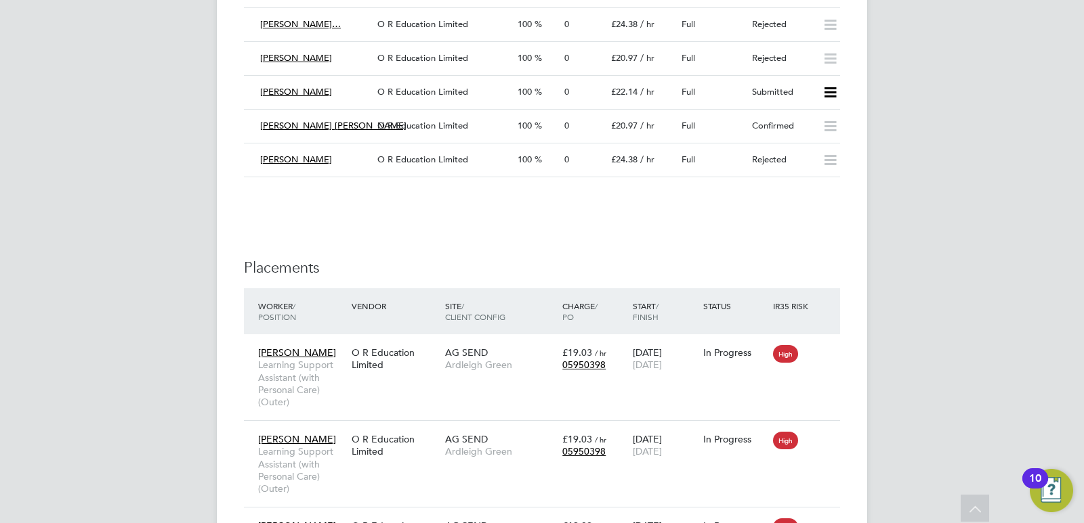
scroll to position [2912, 0]
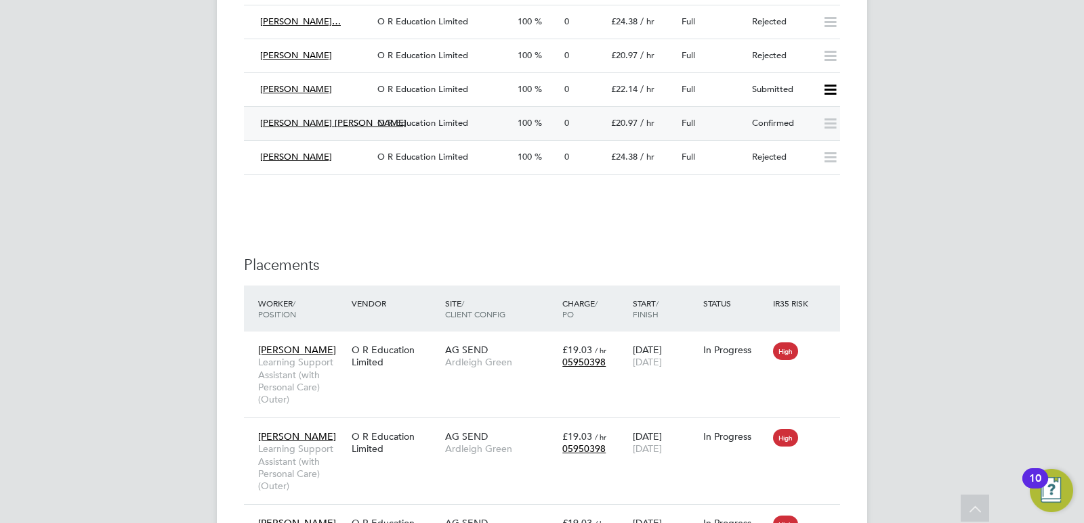
click at [401, 124] on span "O R Education Limited" at bounding box center [422, 123] width 91 height 12
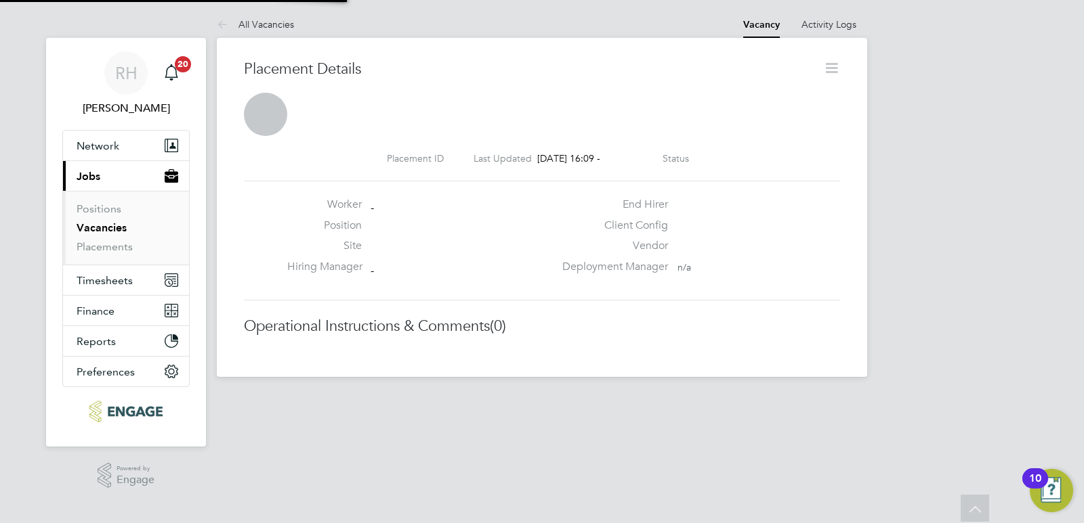
scroll to position [7, 7]
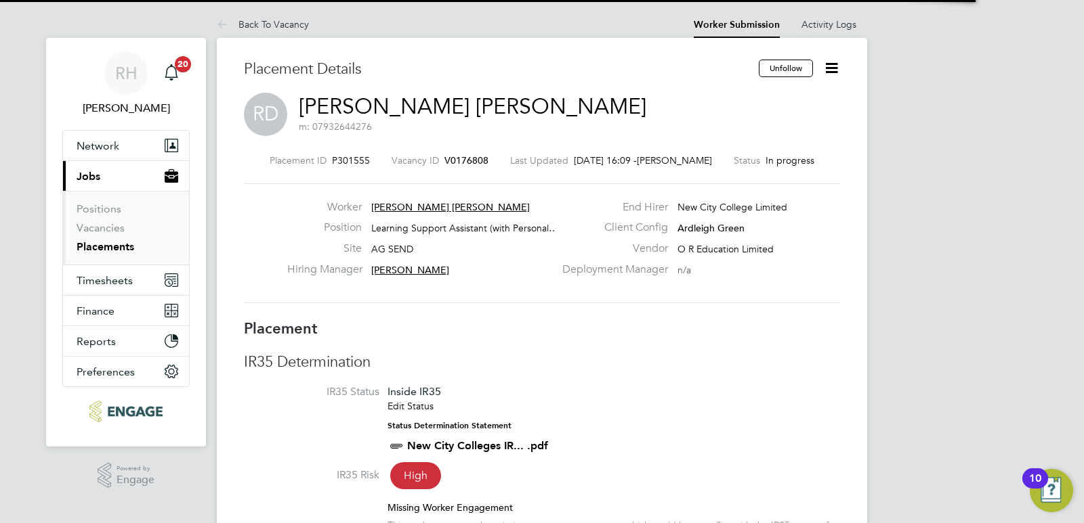
click at [834, 61] on icon at bounding box center [831, 68] width 17 height 17
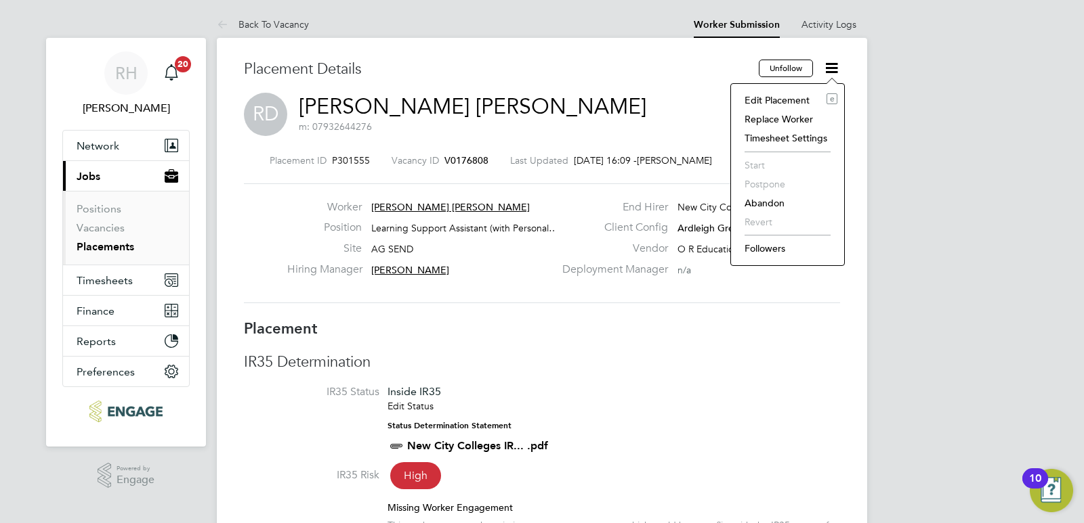
click at [570, 116] on div "RD [PERSON_NAME] [PERSON_NAME] m: 07932644276" at bounding box center [542, 116] width 596 height 46
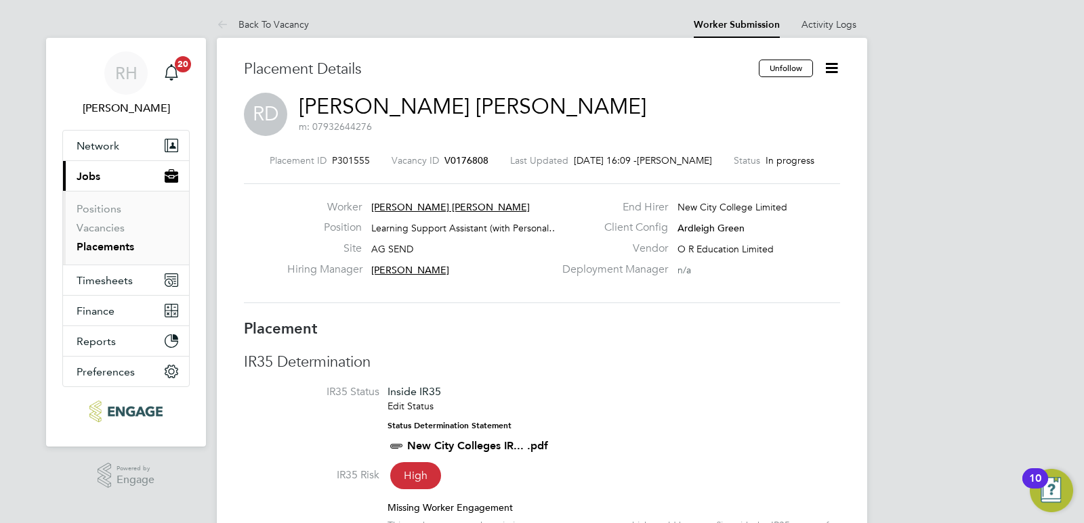
click at [467, 158] on span "V0176808" at bounding box center [466, 160] width 44 height 12
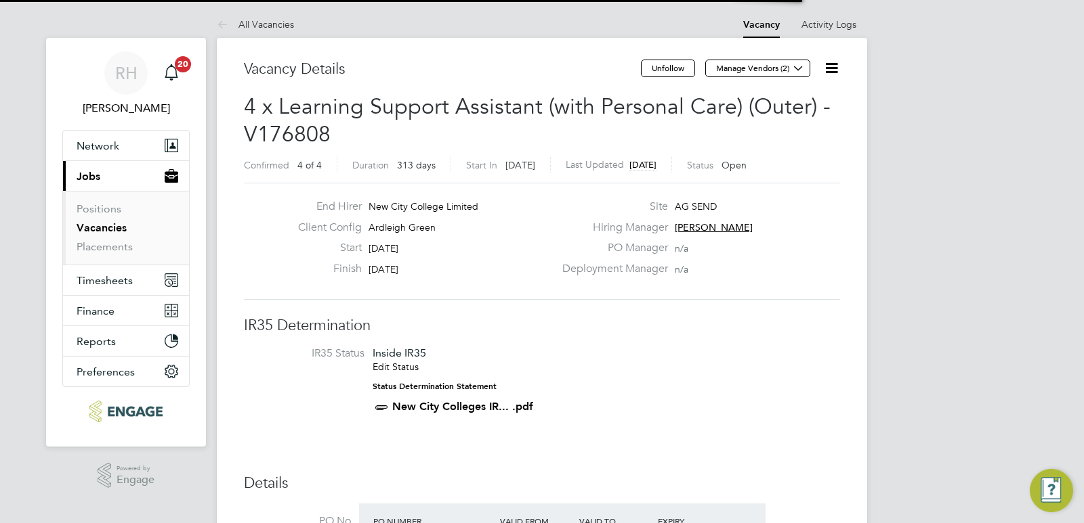
click at [826, 62] on icon at bounding box center [831, 68] width 17 height 17
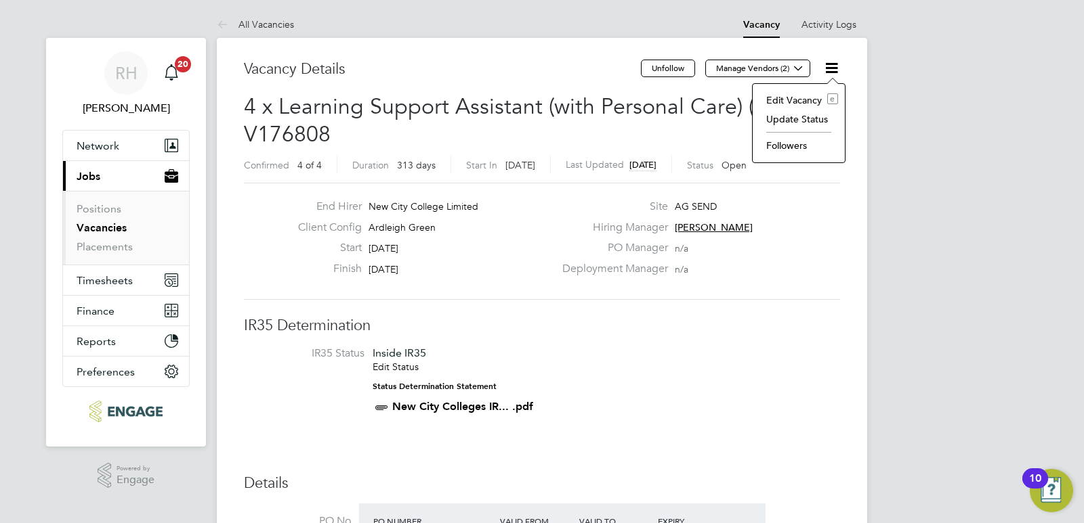
click at [782, 116] on li "Update Status" at bounding box center [798, 119] width 79 height 19
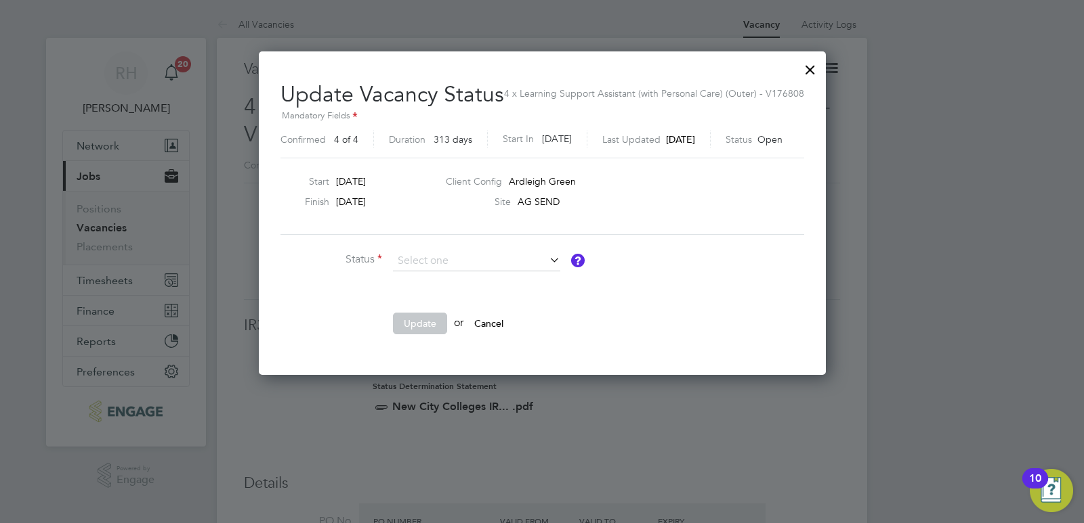
click at [415, 293] on li "Closed" at bounding box center [476, 297] width 169 height 18
type input "Closed"
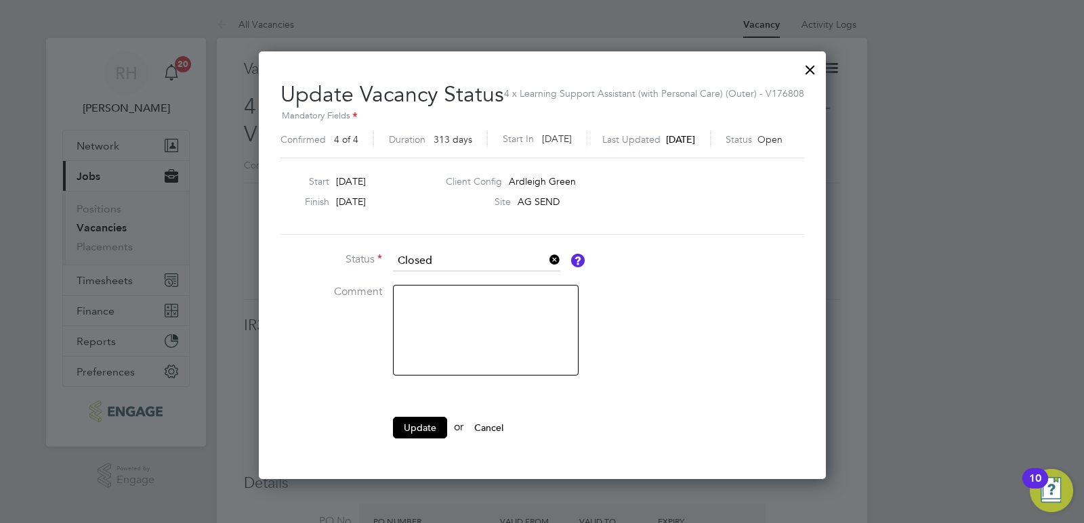
click at [425, 294] on textarea at bounding box center [486, 330] width 186 height 91
type textarea "Filled"
click at [418, 427] on button "Update" at bounding box center [420, 428] width 54 height 22
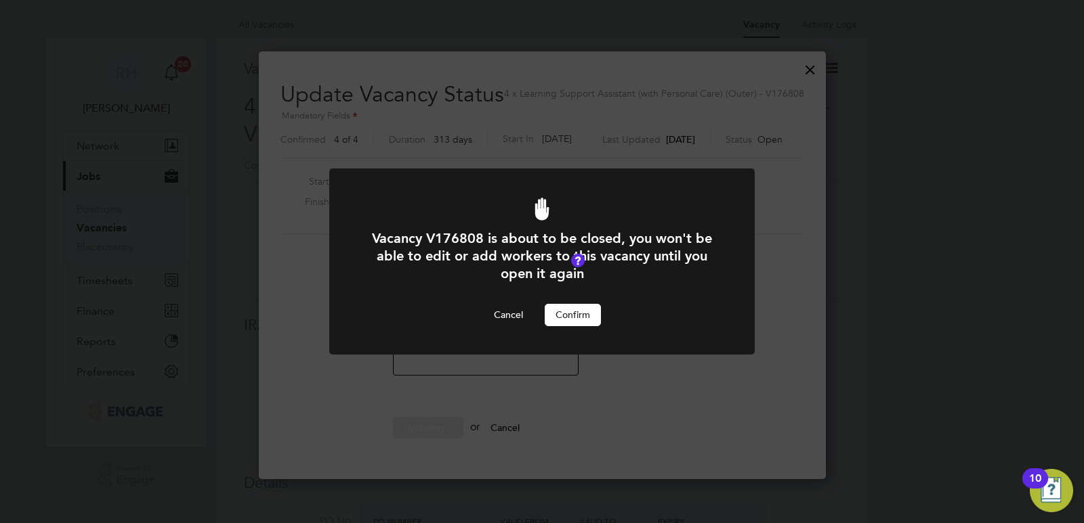
click at [558, 307] on button "Confirm" at bounding box center [572, 315] width 56 height 22
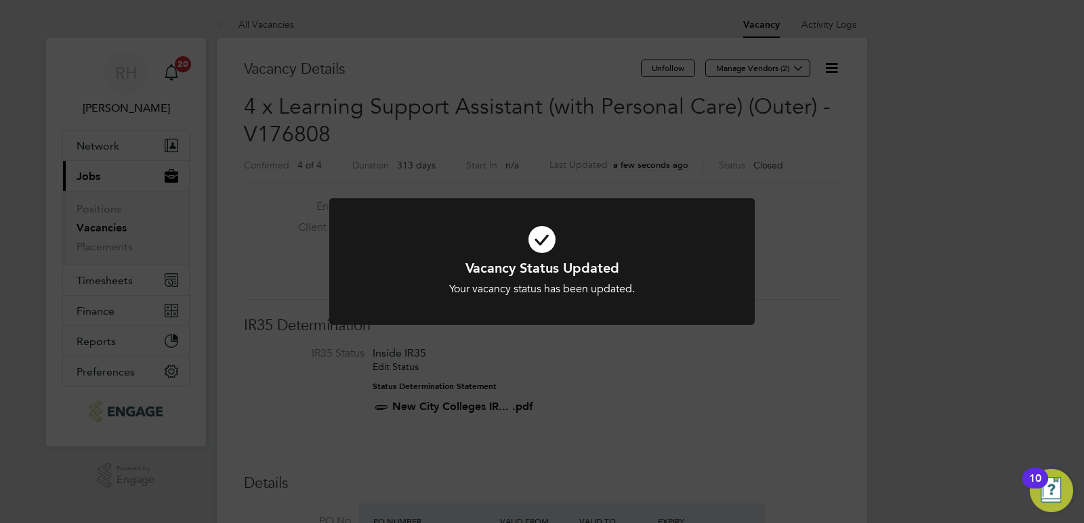
click at [779, 399] on div "Vacancy Status Updated Your vacancy status has been updated. Cancel Okay" at bounding box center [542, 261] width 1084 height 523
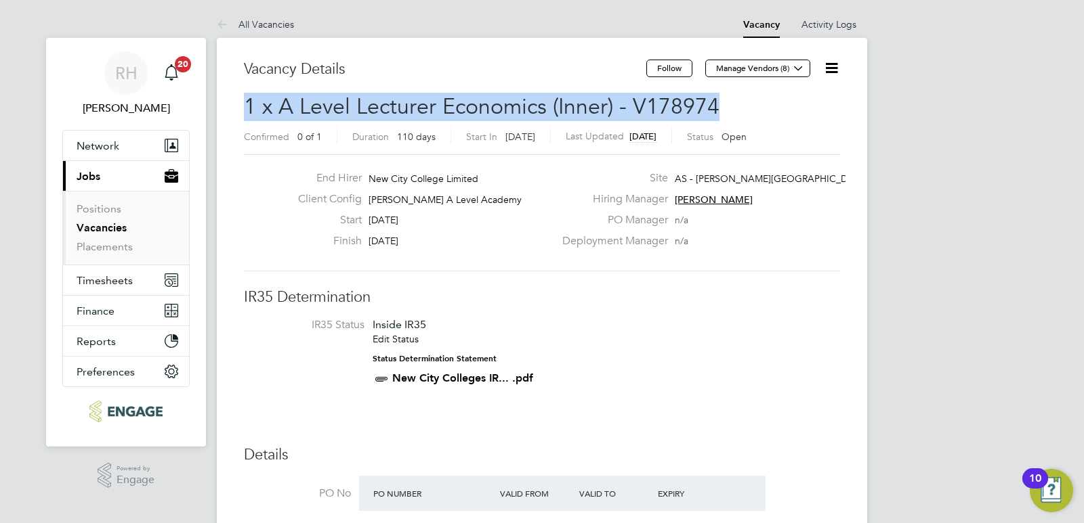
drag, startPoint x: 735, startPoint y: 107, endPoint x: 243, endPoint y: 108, distance: 492.3
click at [365, 108] on span "1 x A Level Lecturer Economics (Inner) - V178974" at bounding box center [481, 106] width 475 height 26
drag, startPoint x: 731, startPoint y: 108, endPoint x: 240, endPoint y: 105, distance: 491.0
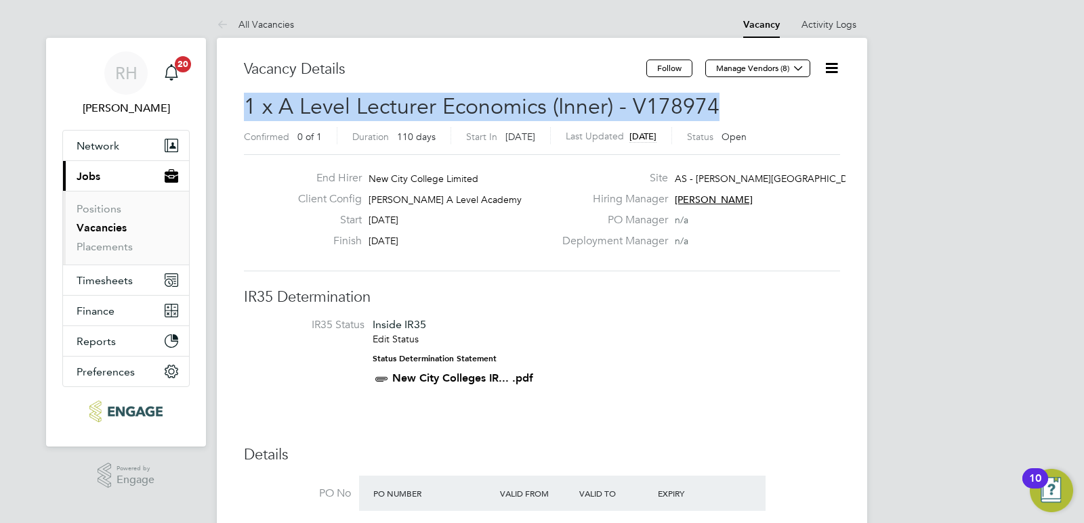
copy span "1 x A Level Lecturer Economics (Inner) - V178974"
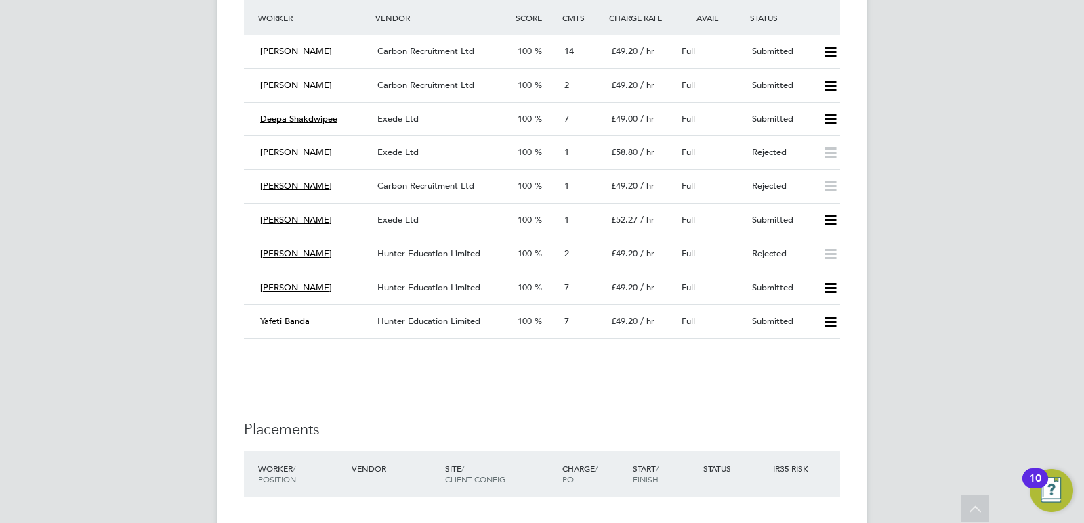
scroll to position [2506, 0]
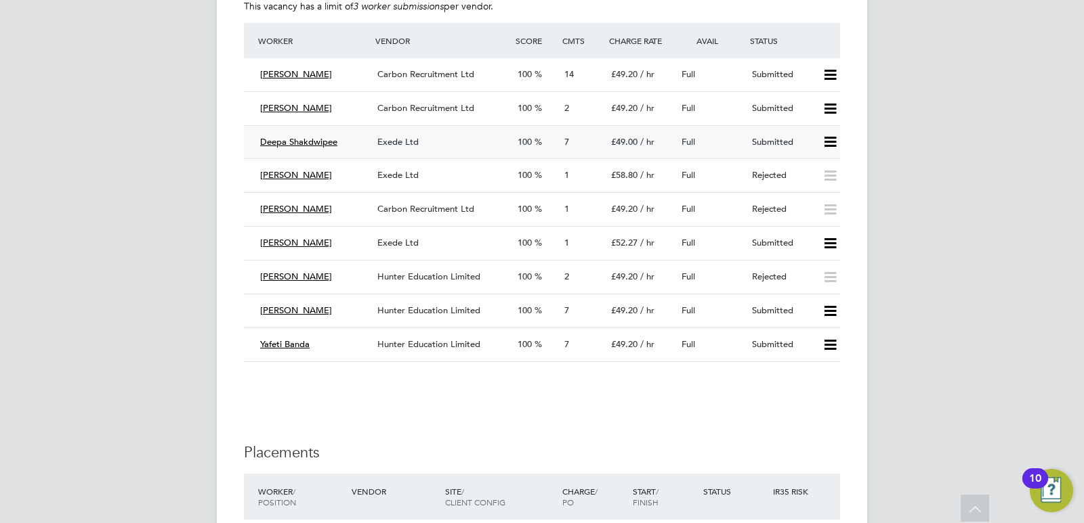
click at [830, 138] on icon at bounding box center [829, 142] width 17 height 11
click at [340, 312] on div "Victor" at bounding box center [313, 311] width 117 height 22
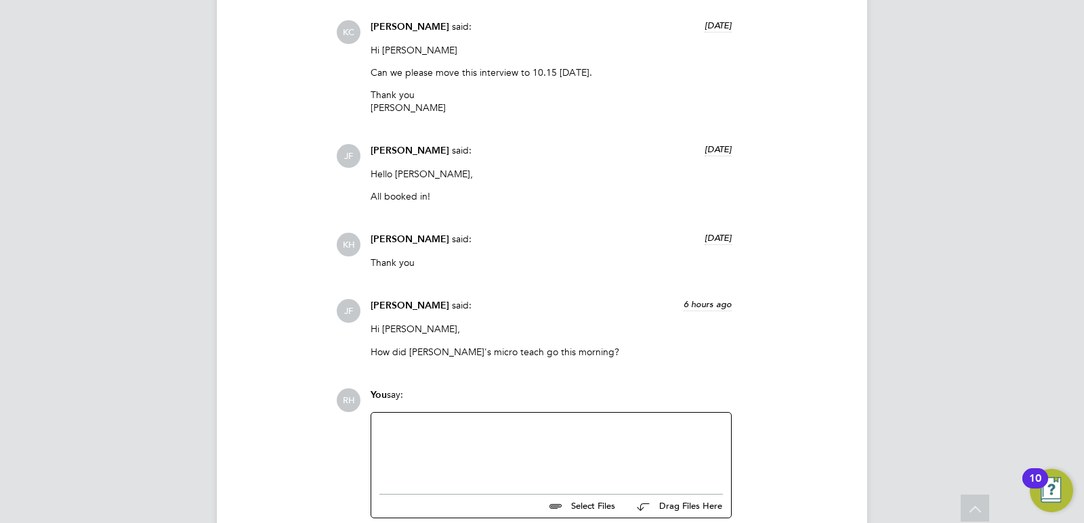
scroll to position [1804, 0]
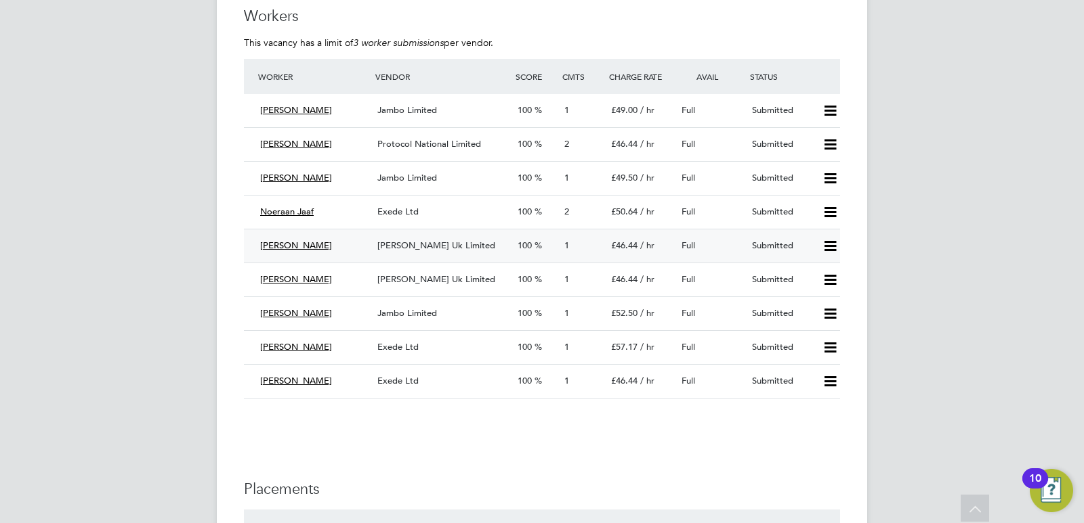
scroll to position [2180, 0]
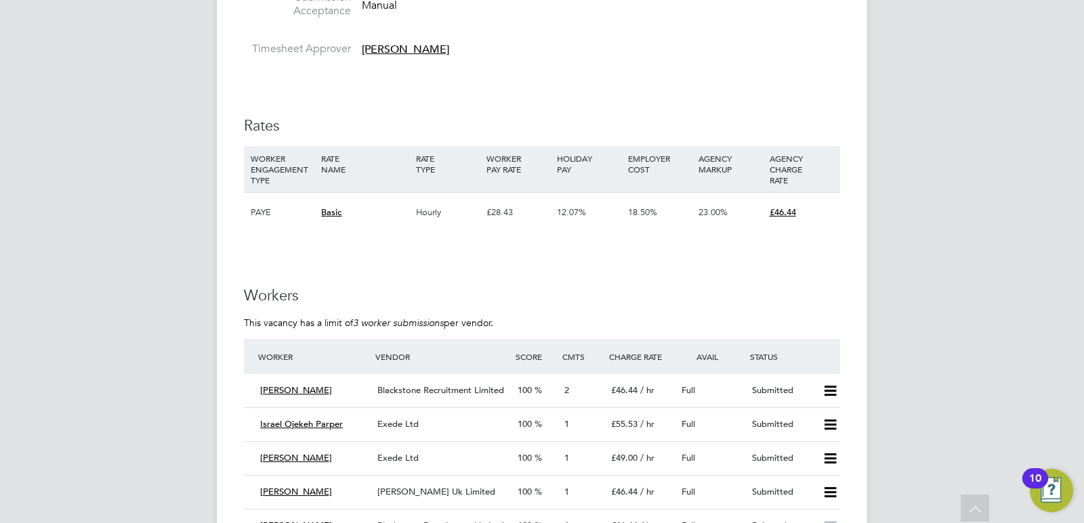
scroll to position [2235, 0]
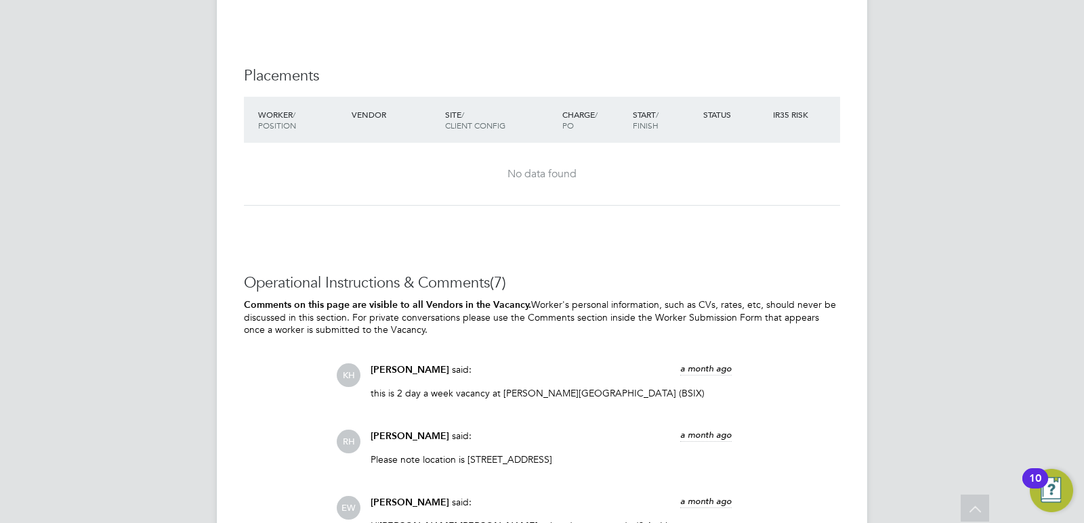
scroll to position [2114, 0]
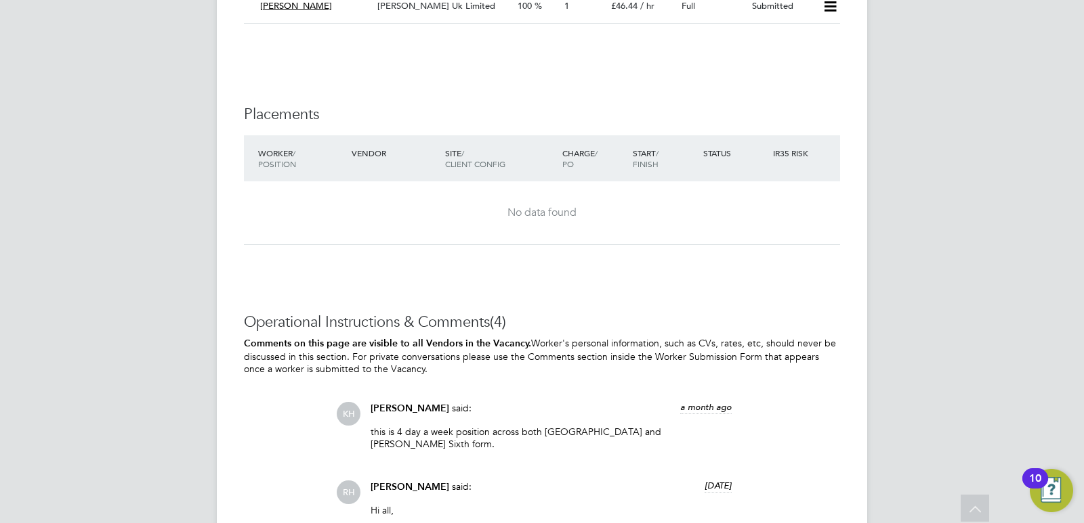
scroll to position [2980, 0]
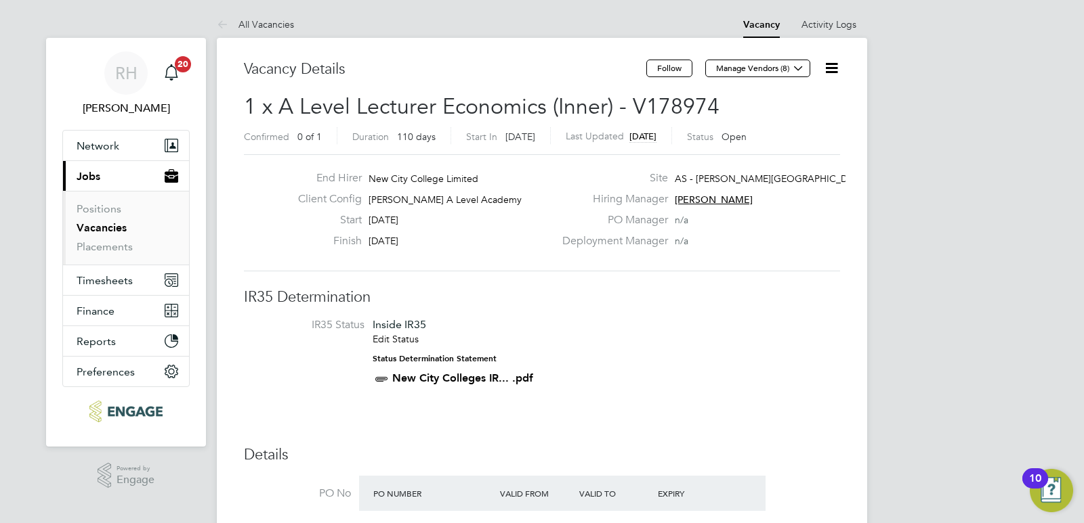
drag, startPoint x: 725, startPoint y: 97, endPoint x: 253, endPoint y: 105, distance: 472.1
click at [253, 105] on h2 "1 x A Level Lecturer Economics (Inner) - V178974 Confirmed 0 of 1 Duration 110 …" at bounding box center [542, 121] width 596 height 57
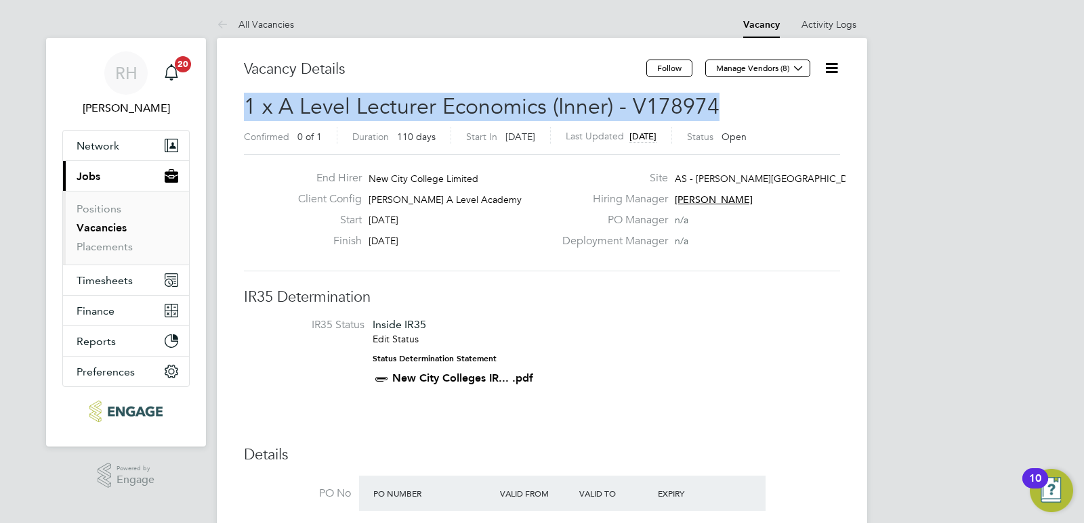
drag, startPoint x: 246, startPoint y: 106, endPoint x: 729, endPoint y: 110, distance: 482.9
click at [729, 110] on h2 "1 x A Level Lecturer Economics (Inner) - V178974 Confirmed 0 of 1 Duration 110 …" at bounding box center [542, 121] width 596 height 57
copy span "1 x A Level Lecturer Economics (Inner) - V178974"
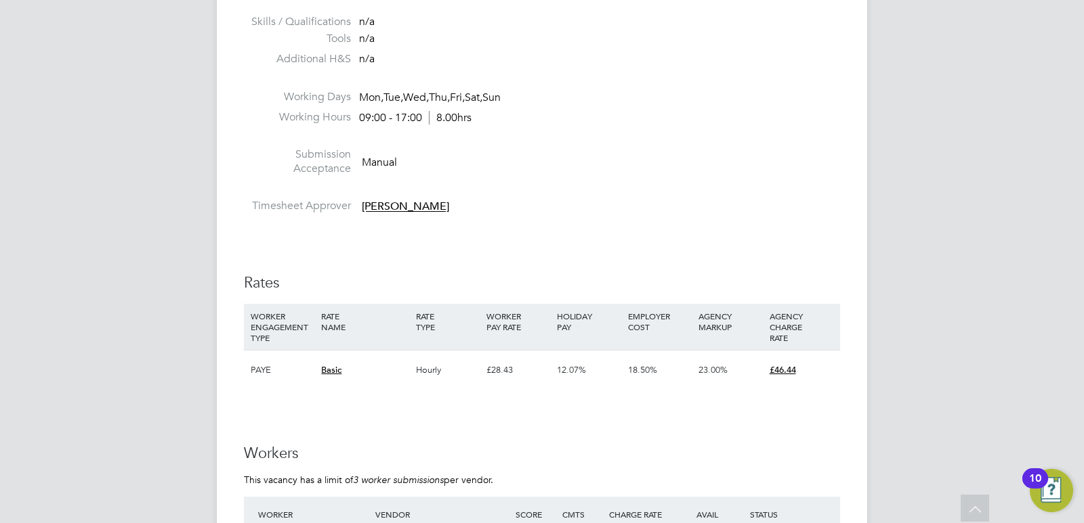
scroll to position [2438, 0]
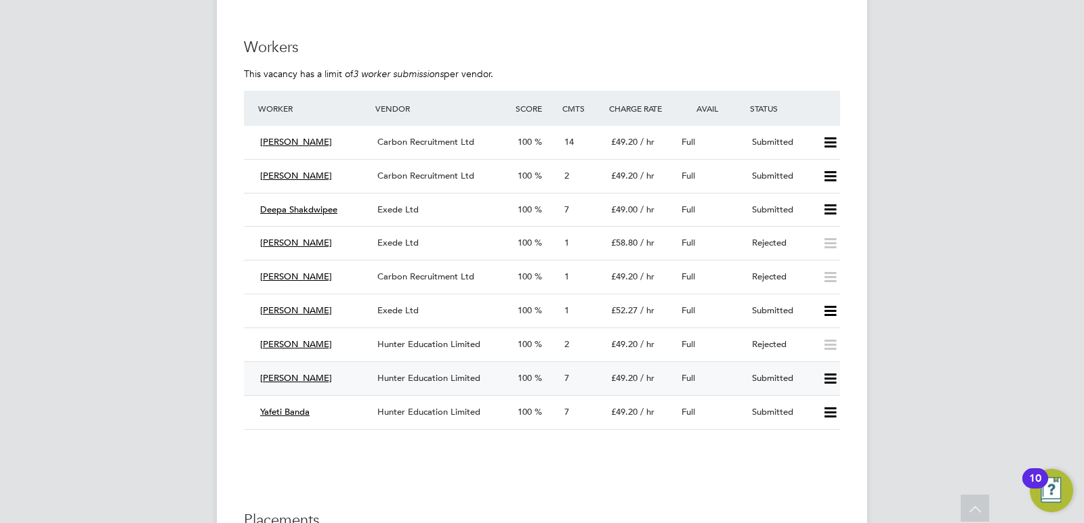
click at [333, 374] on div "Victor" at bounding box center [313, 379] width 117 height 22
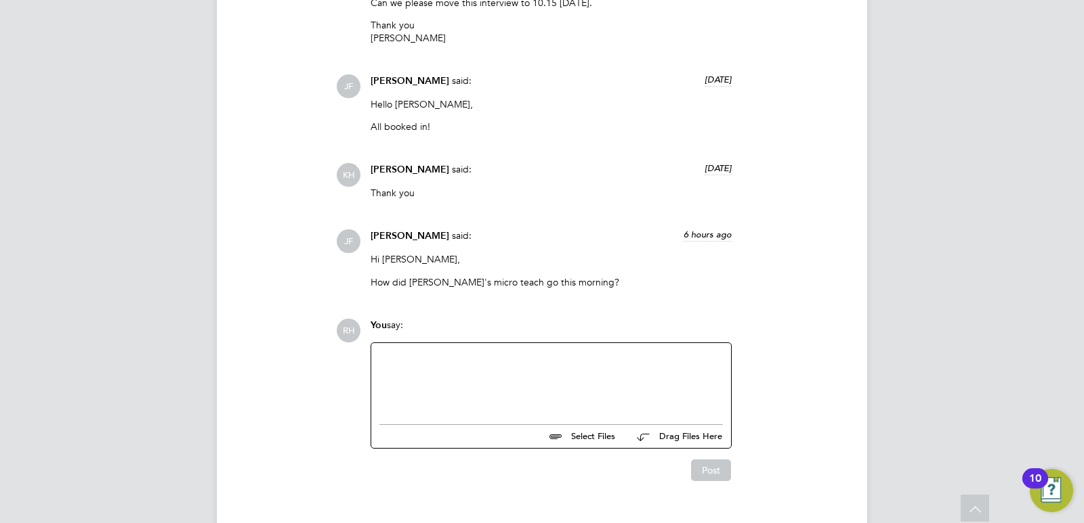
scroll to position [1940, 0]
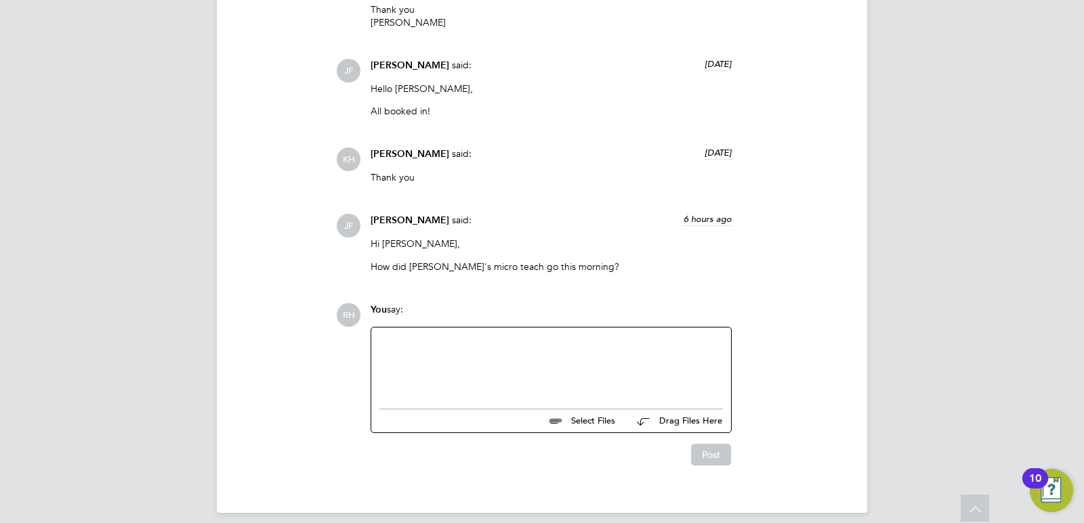
click at [450, 338] on div at bounding box center [550, 365] width 343 height 58
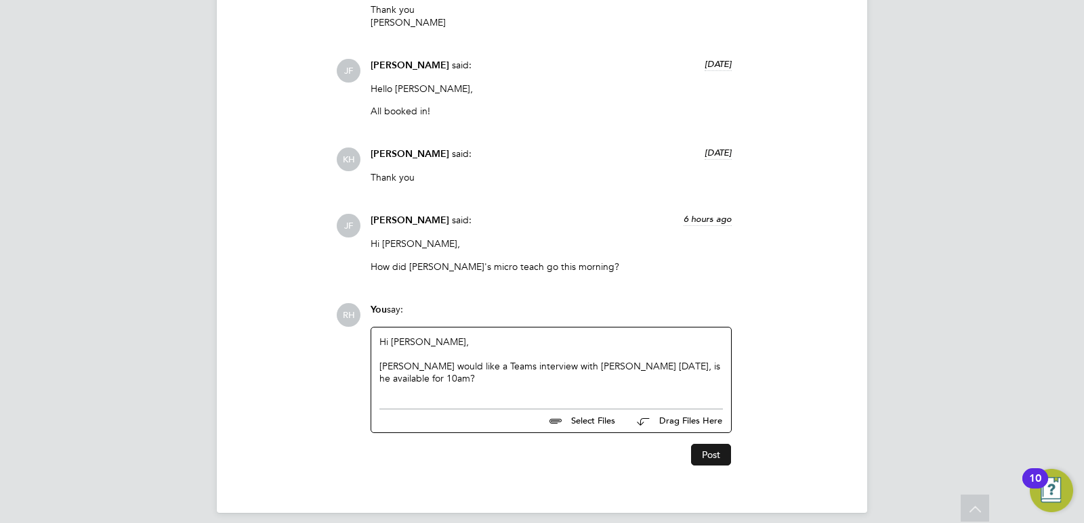
click at [705, 444] on button "Post" at bounding box center [711, 455] width 40 height 22
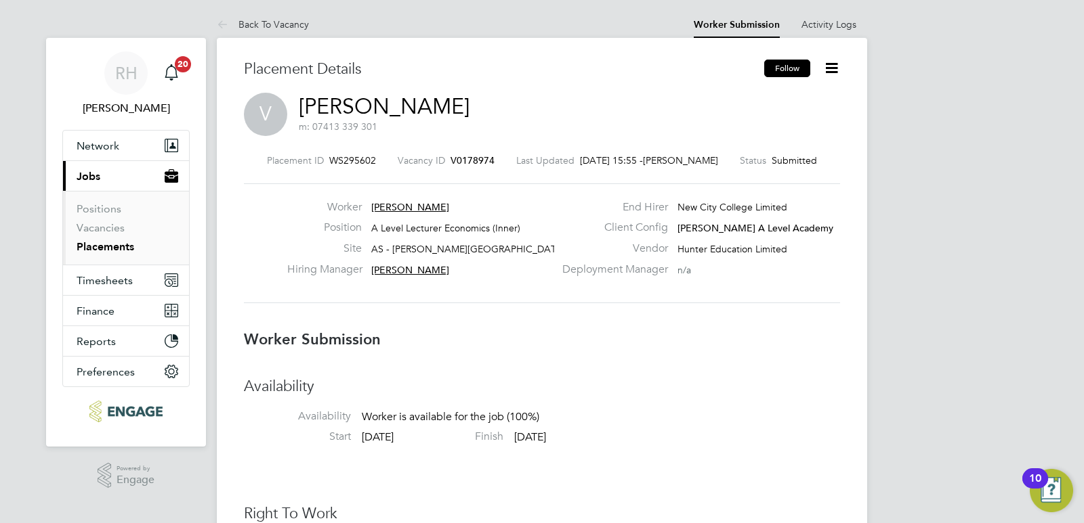
click at [784, 64] on button "Follow" at bounding box center [787, 69] width 46 height 18
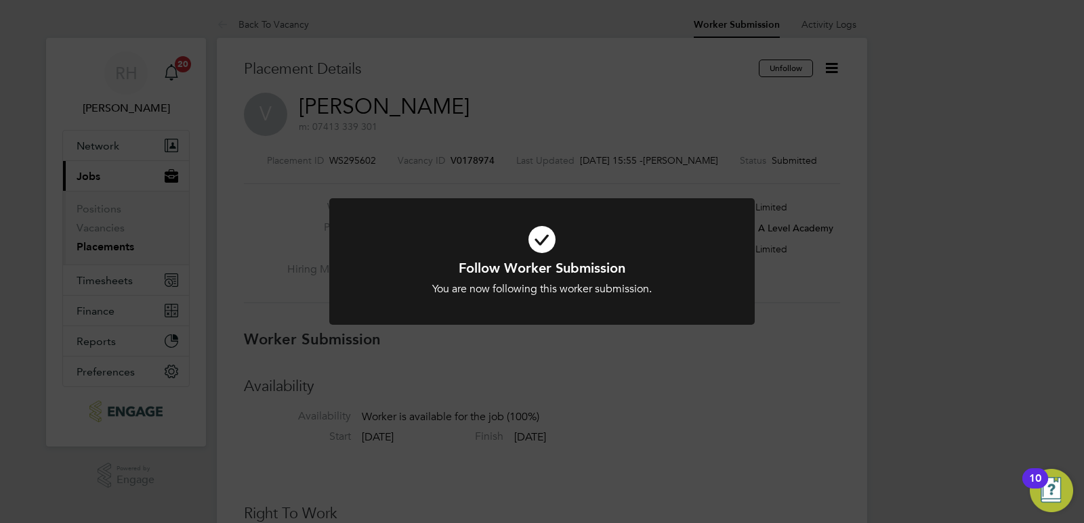
click at [581, 116] on div "Follow Worker Submission You are now following this worker submission. Cancel O…" at bounding box center [542, 261] width 1084 height 523
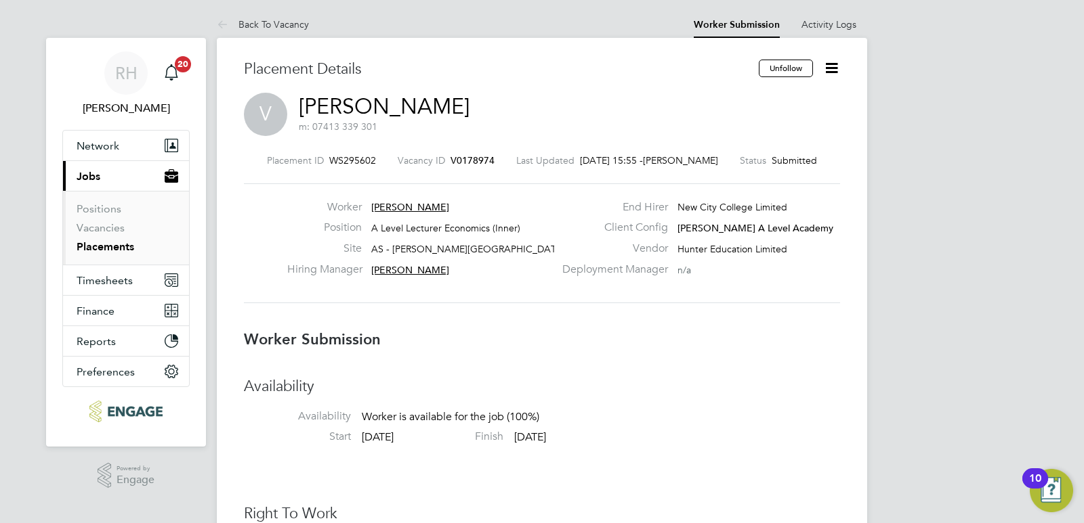
click at [464, 162] on span "V0178974" at bounding box center [472, 160] width 44 height 12
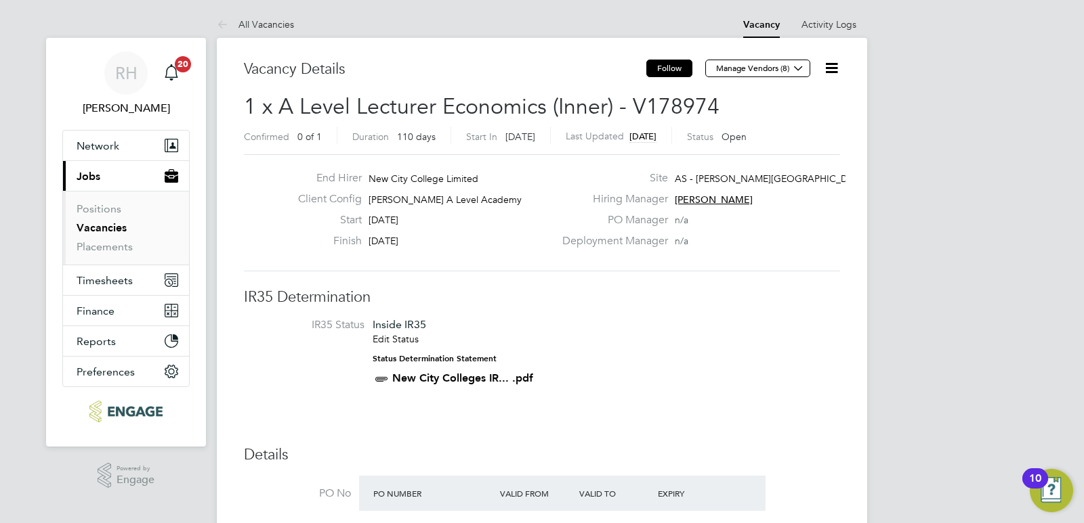
click at [649, 63] on button "Follow" at bounding box center [669, 69] width 46 height 18
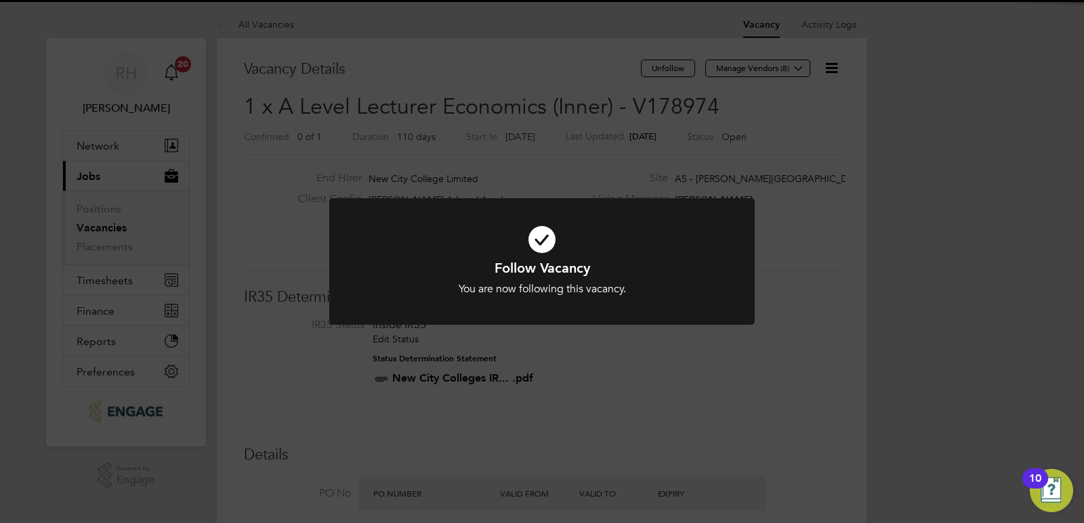
click at [829, 68] on div "Follow Vacancy You are now following this vacancy. Cancel Okay" at bounding box center [542, 261] width 1084 height 523
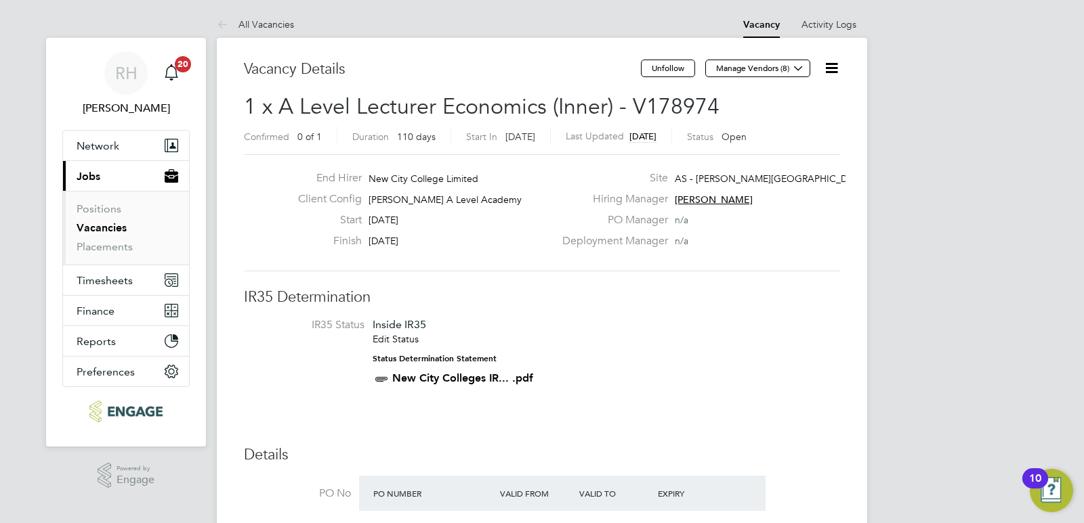
click at [830, 72] on icon at bounding box center [831, 68] width 17 height 17
click at [800, 121] on li "Update Status" at bounding box center [798, 119] width 79 height 19
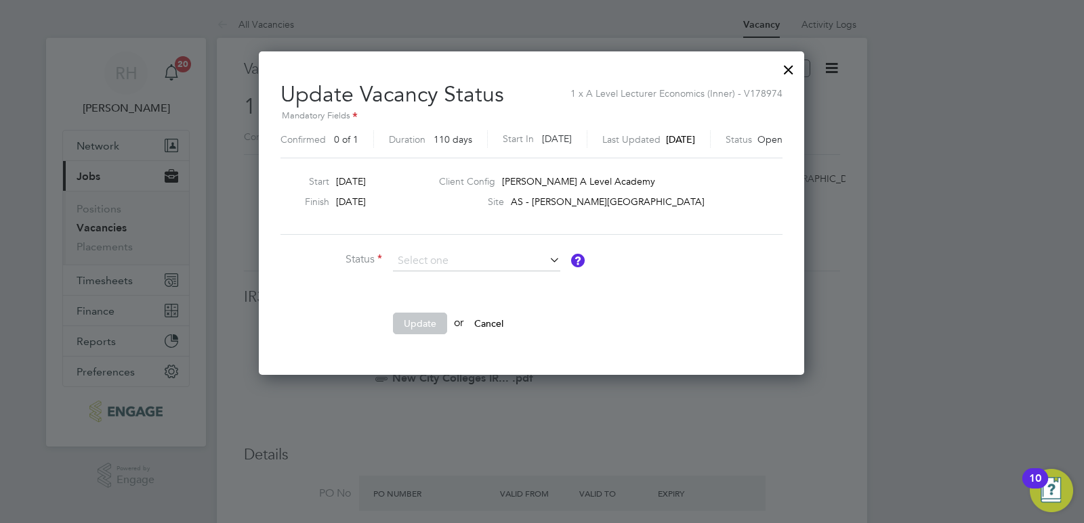
click at [800, 69] on div at bounding box center [788, 66] width 24 height 24
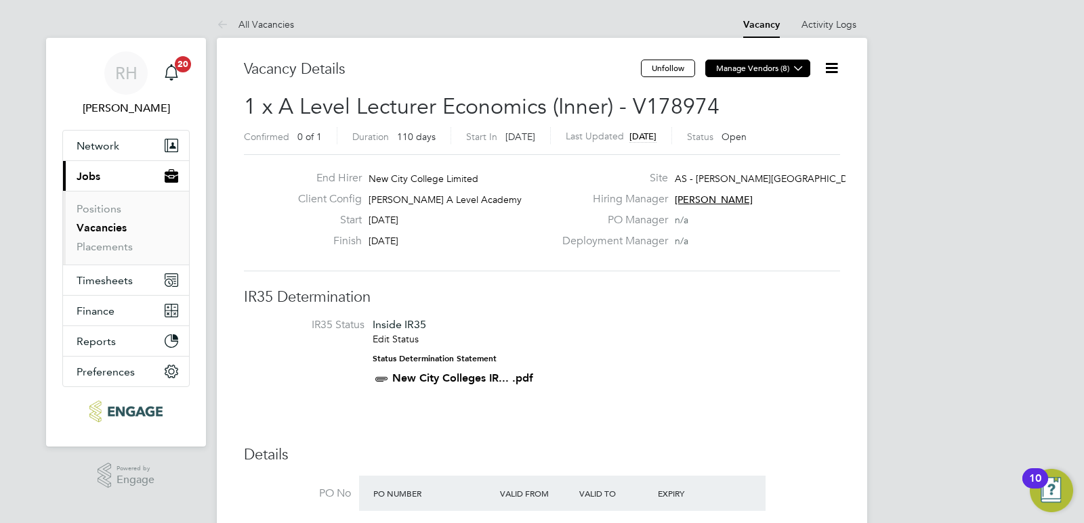
click at [793, 72] on icon at bounding box center [798, 68] width 10 height 10
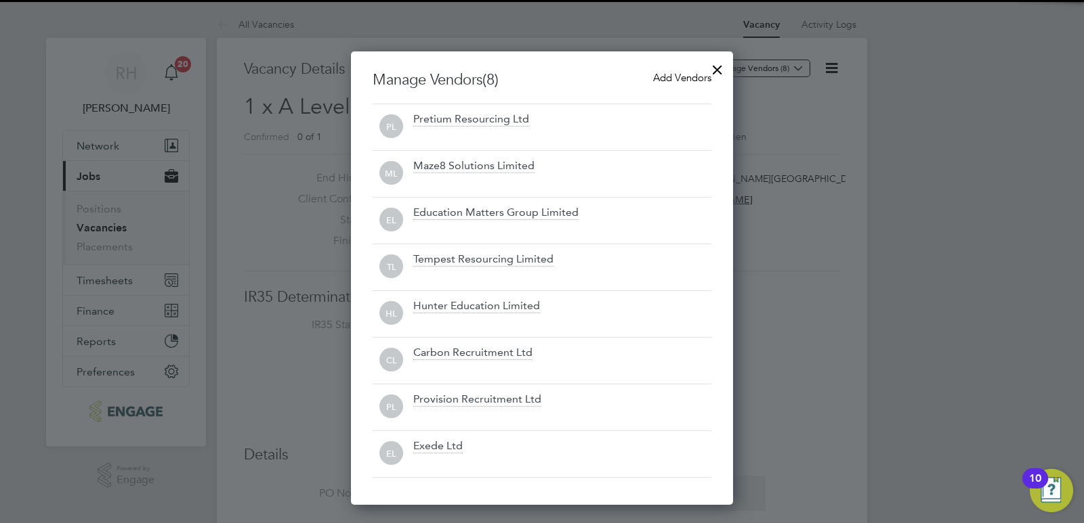
click at [766, 133] on div at bounding box center [542, 261] width 1084 height 523
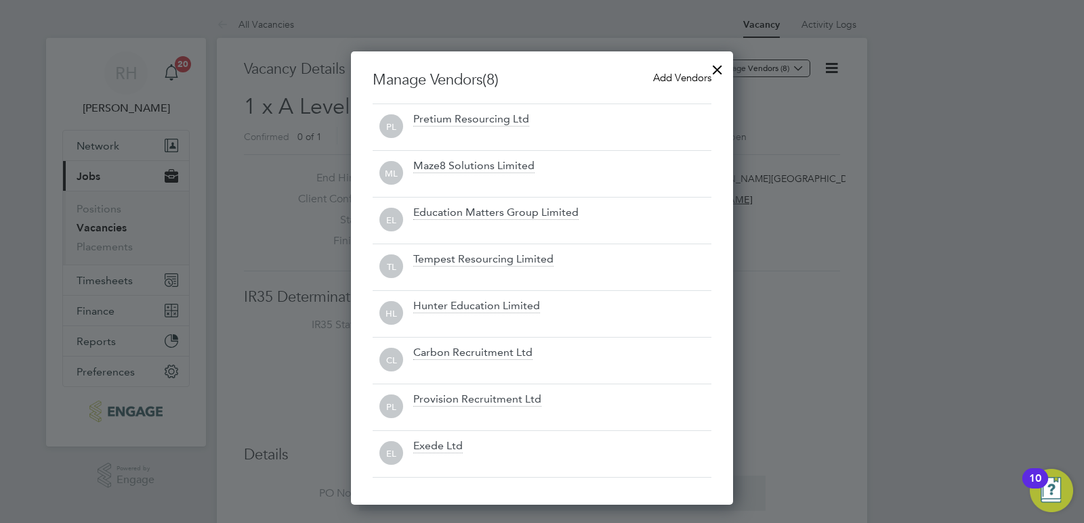
click at [717, 65] on div at bounding box center [717, 66] width 24 height 24
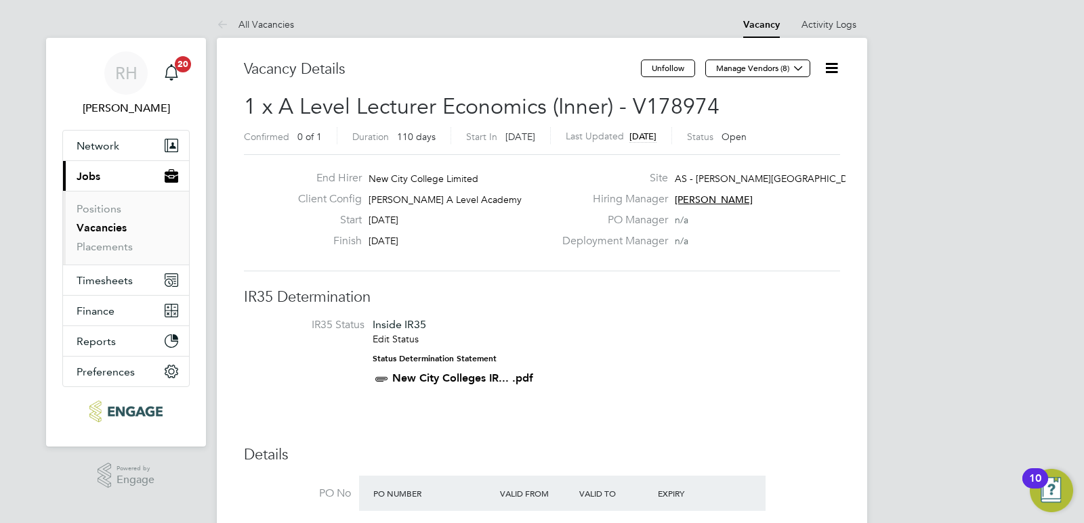
click at [838, 66] on icon at bounding box center [831, 68] width 17 height 17
click at [784, 147] on li "Followers" at bounding box center [798, 145] width 79 height 19
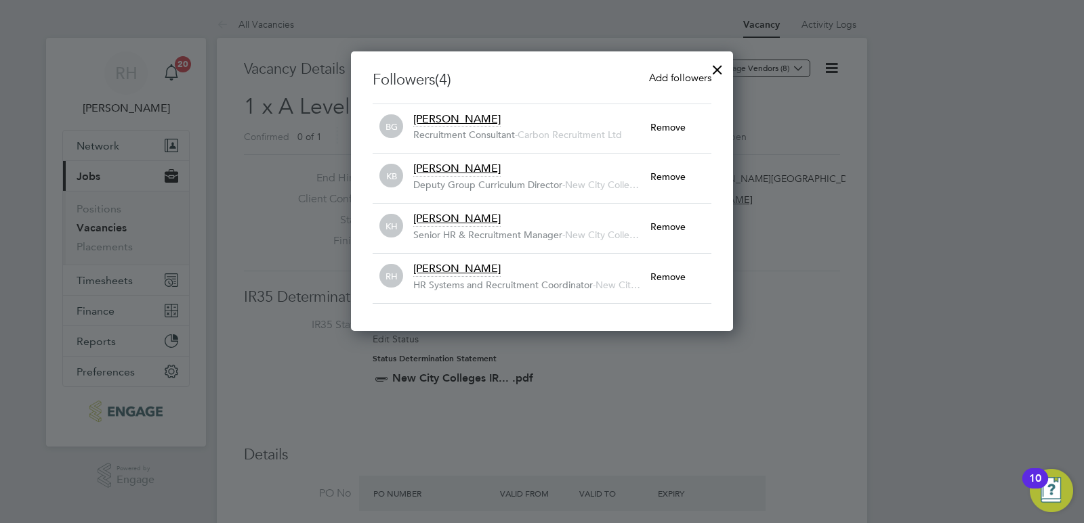
click at [666, 75] on span "Add followers" at bounding box center [680, 77] width 62 height 13
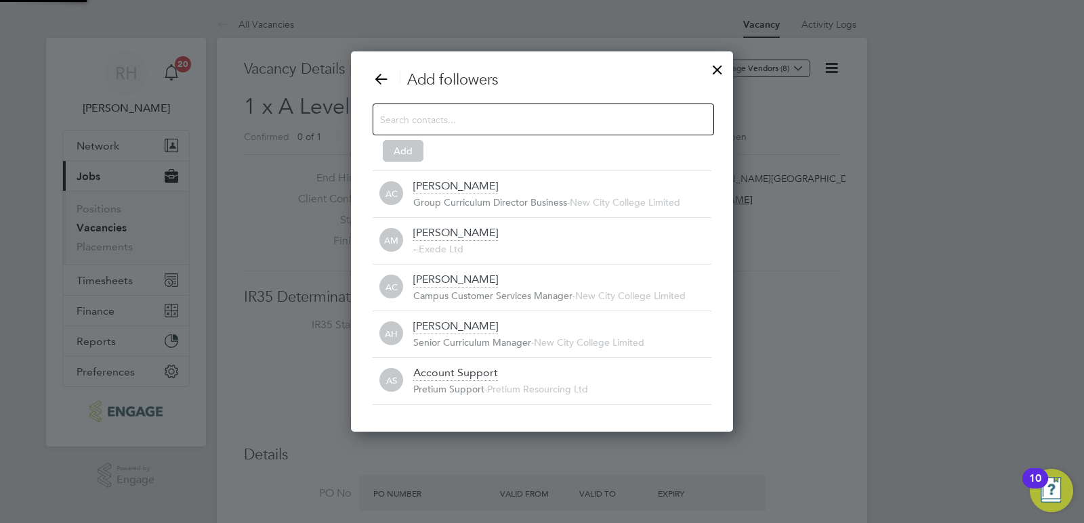
click at [539, 112] on input at bounding box center [532, 119] width 305 height 18
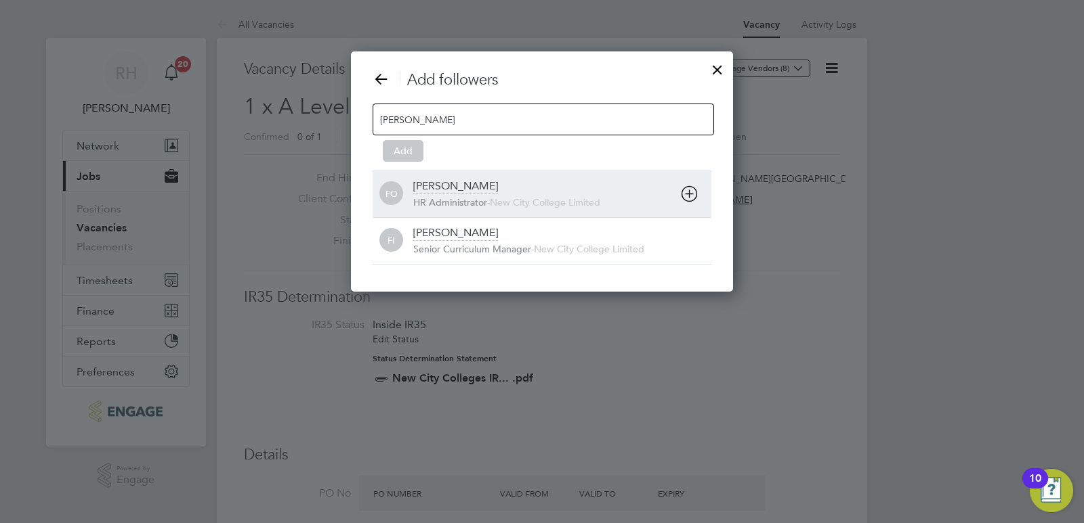
type input "Fran"
click at [486, 192] on div "Francesca O'Riordan" at bounding box center [455, 186] width 85 height 15
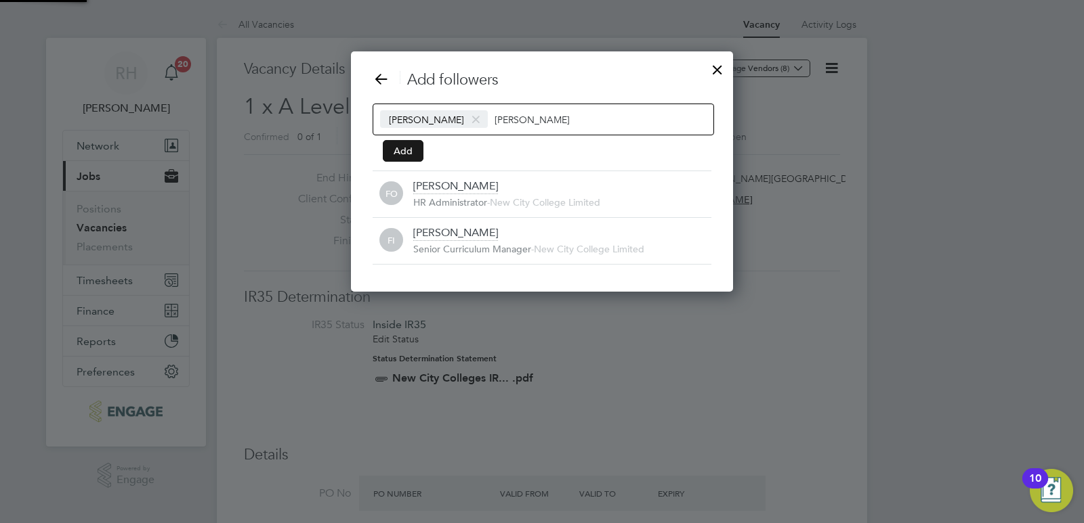
click at [398, 154] on button "Add" at bounding box center [403, 151] width 41 height 22
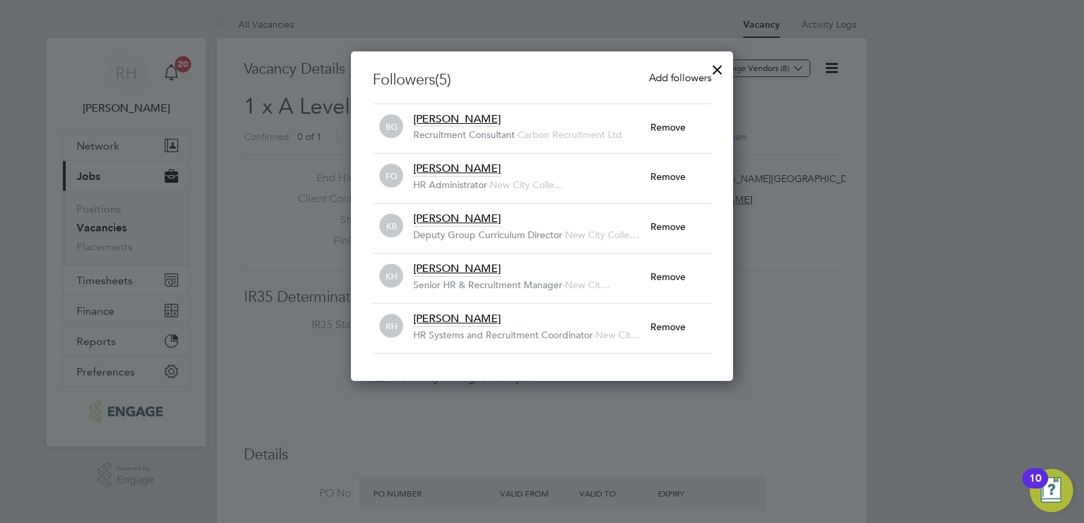
click at [713, 71] on div at bounding box center [717, 66] width 24 height 24
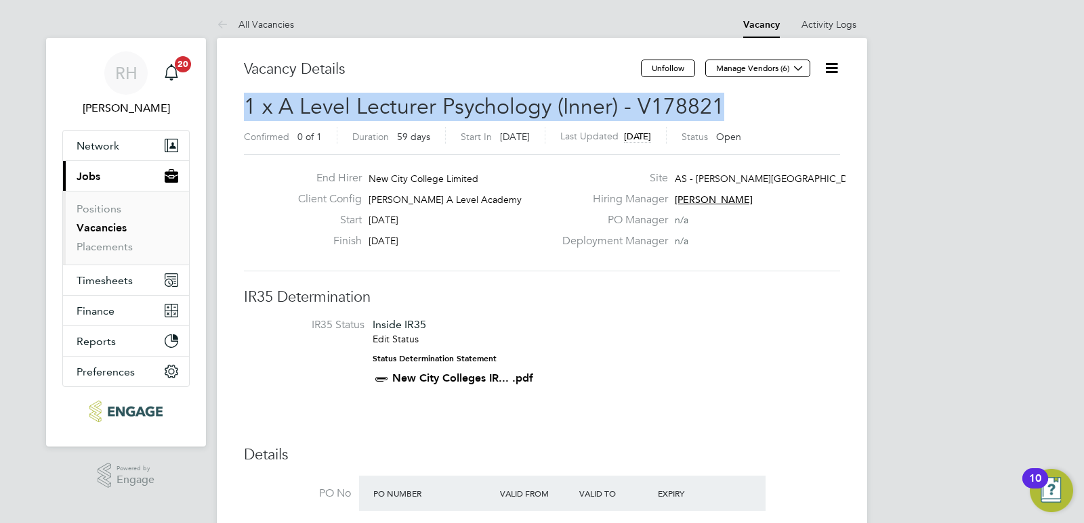
drag, startPoint x: 737, startPoint y: 106, endPoint x: 248, endPoint y: 116, distance: 489.7
click at [248, 116] on h2 "1 x A Level Lecturer Psychology (Inner) - V178821 Confirmed 0 of 1 Duration 59 …" at bounding box center [542, 121] width 596 height 57
copy span "1 x A Level Lecturer Psychology (Inner) - V178821"
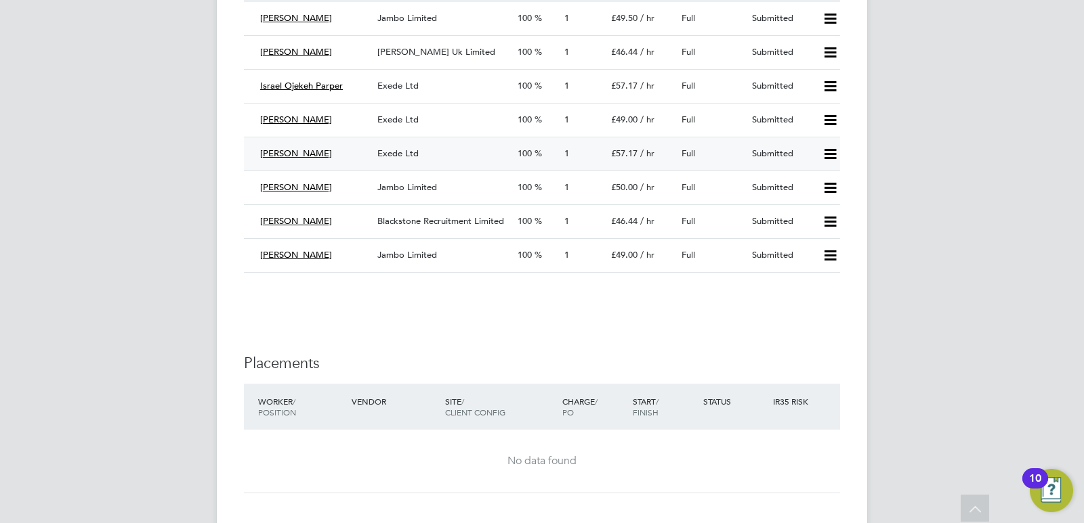
scroll to position [2235, 0]
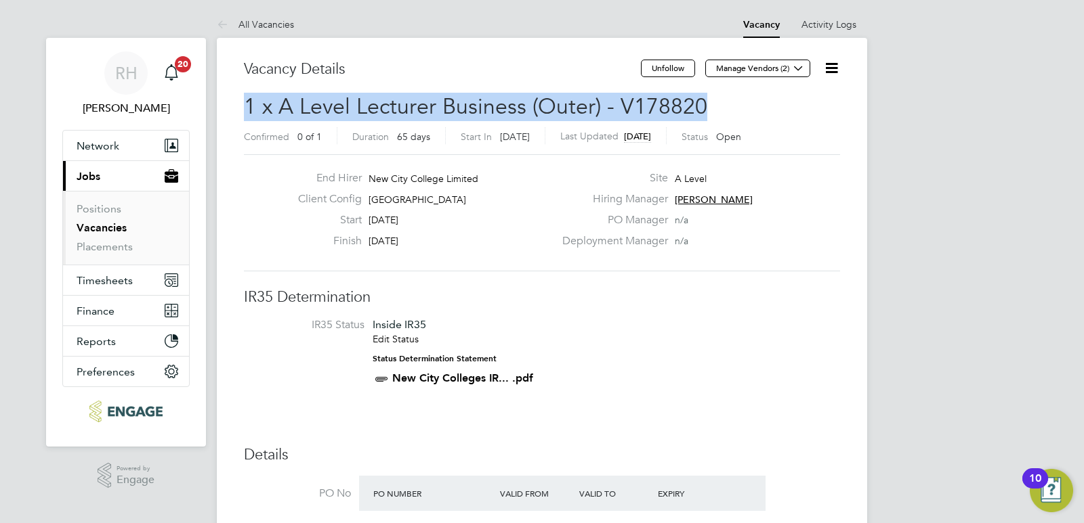
drag, startPoint x: 704, startPoint y: 105, endPoint x: 230, endPoint y: 108, distance: 473.4
copy span "1 x A Level Lecturer Business (Outer) - V178820"
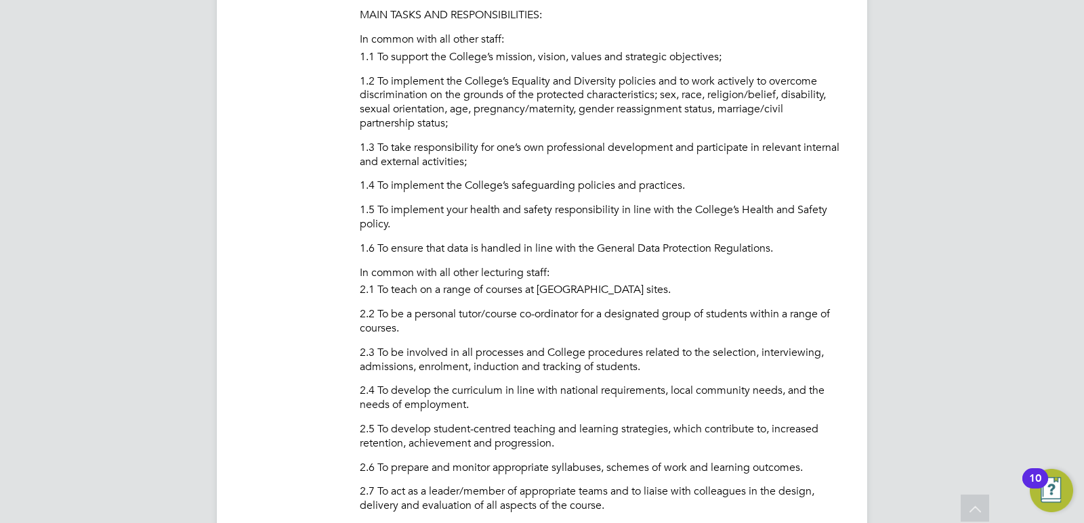
scroll to position [474, 0]
